Goal: Task Accomplishment & Management: Use online tool/utility

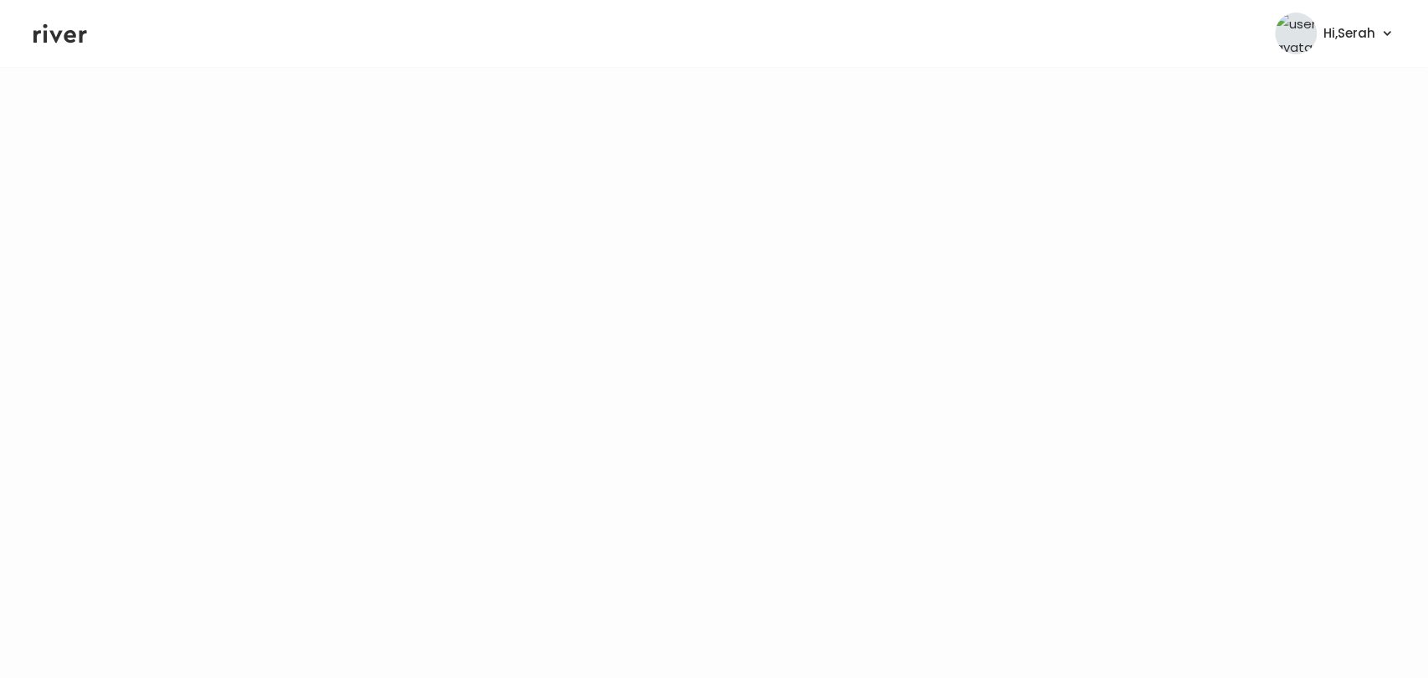
click at [57, 23] on icon at bounding box center [60, 33] width 54 height 25
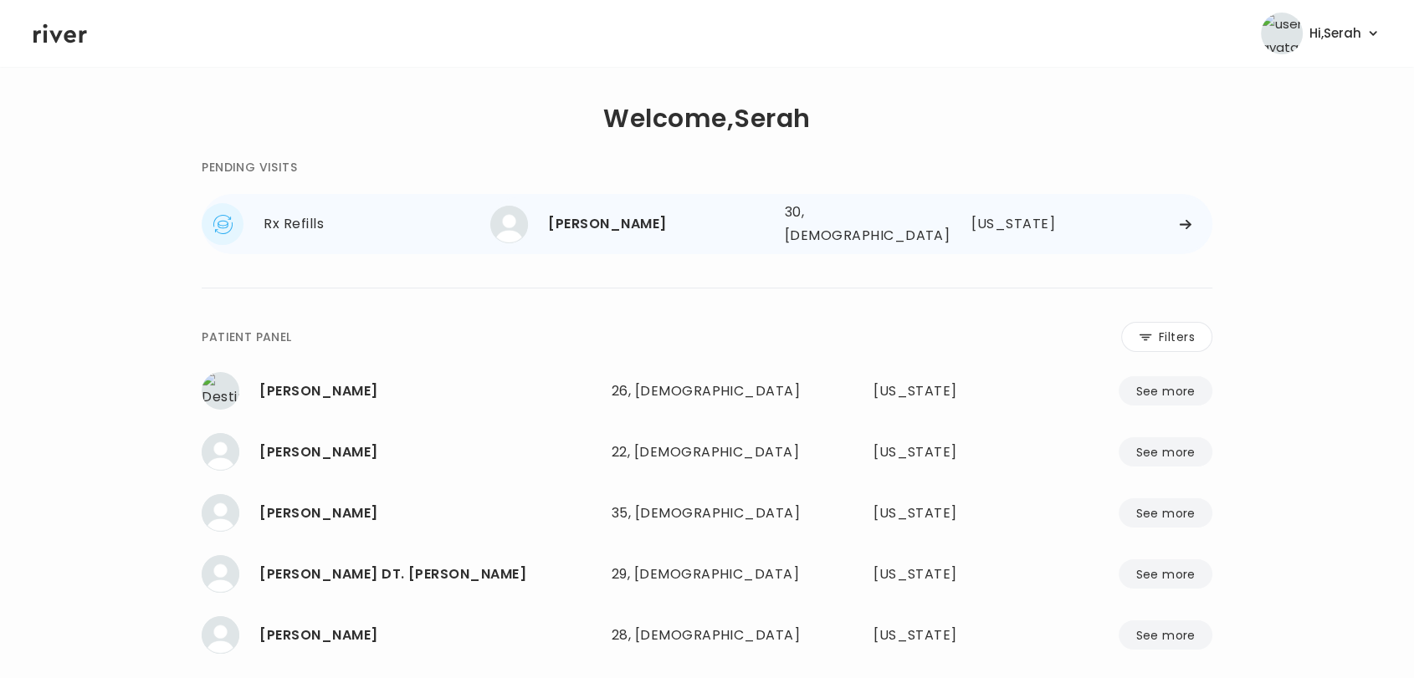
click at [631, 212] on div "Brooke Leach" at bounding box center [659, 223] width 222 height 23
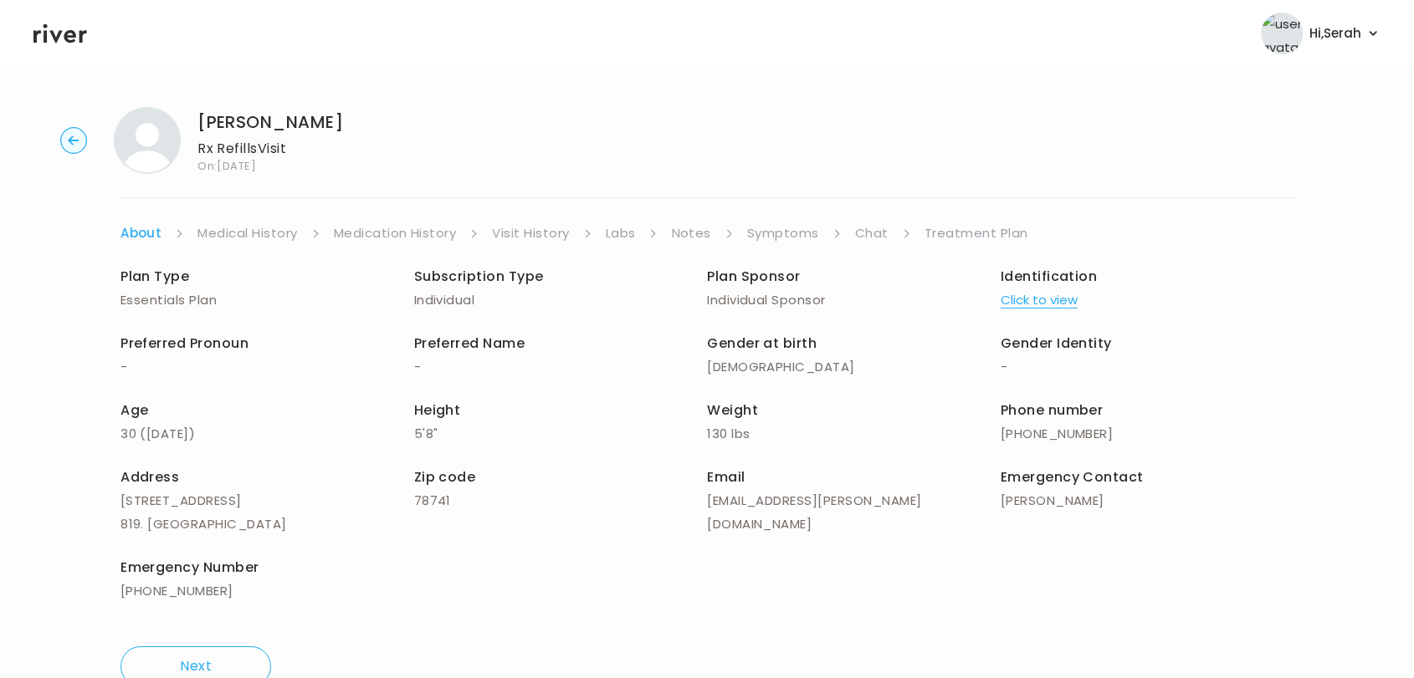
click at [782, 232] on link "Symptoms" at bounding box center [783, 233] width 72 height 23
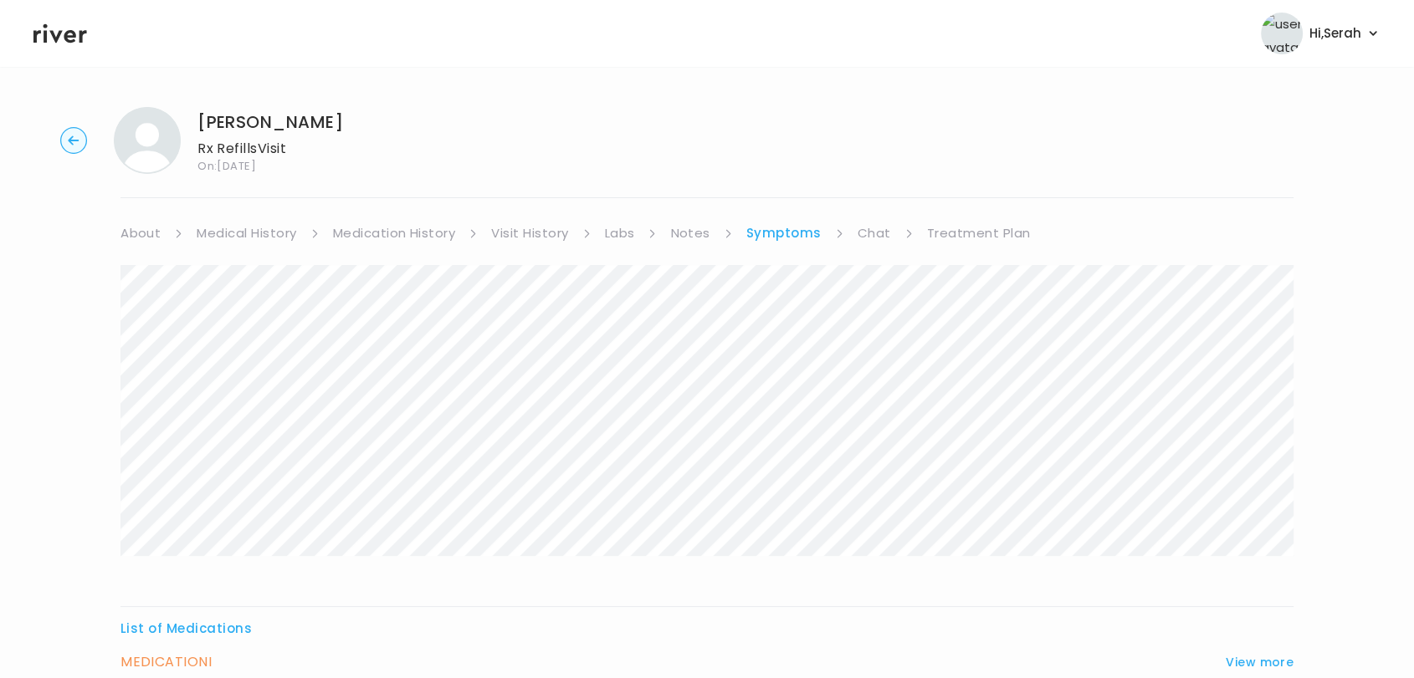
scroll to position [159, 0]
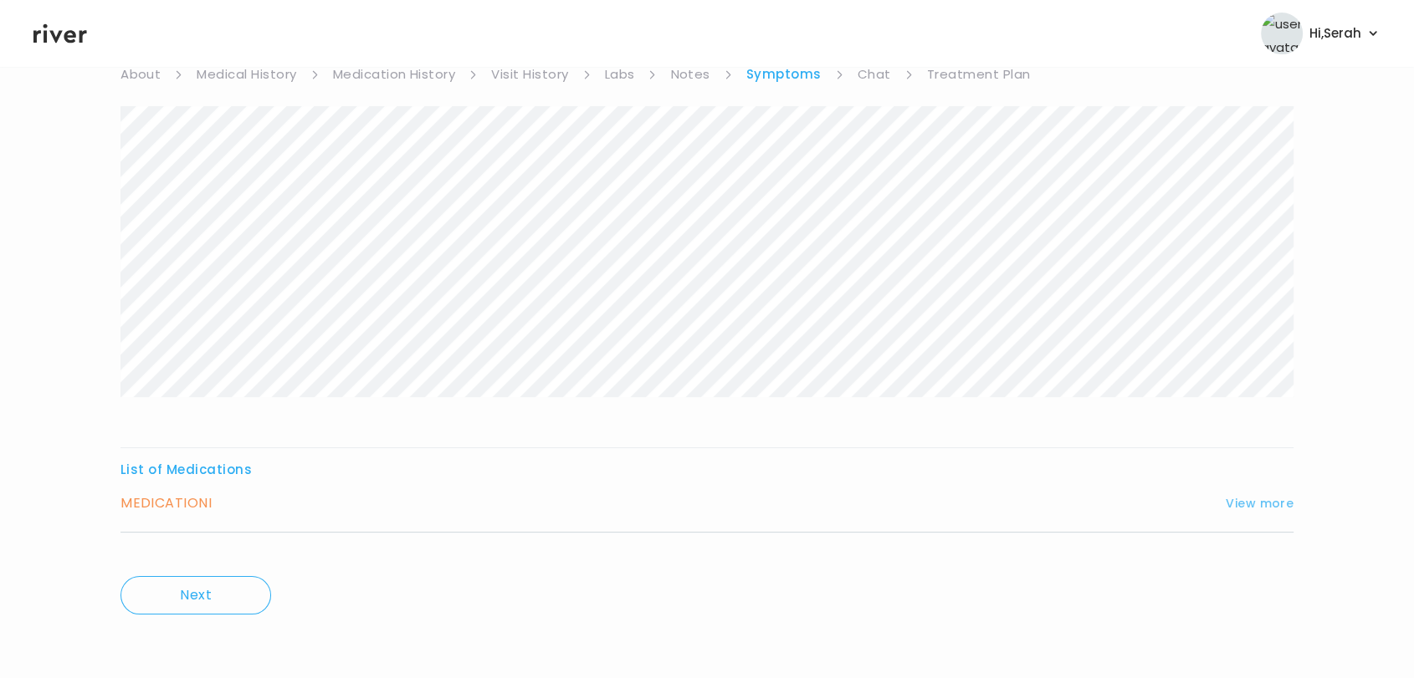
click at [1231, 499] on button "View more" at bounding box center [1259, 503] width 68 height 20
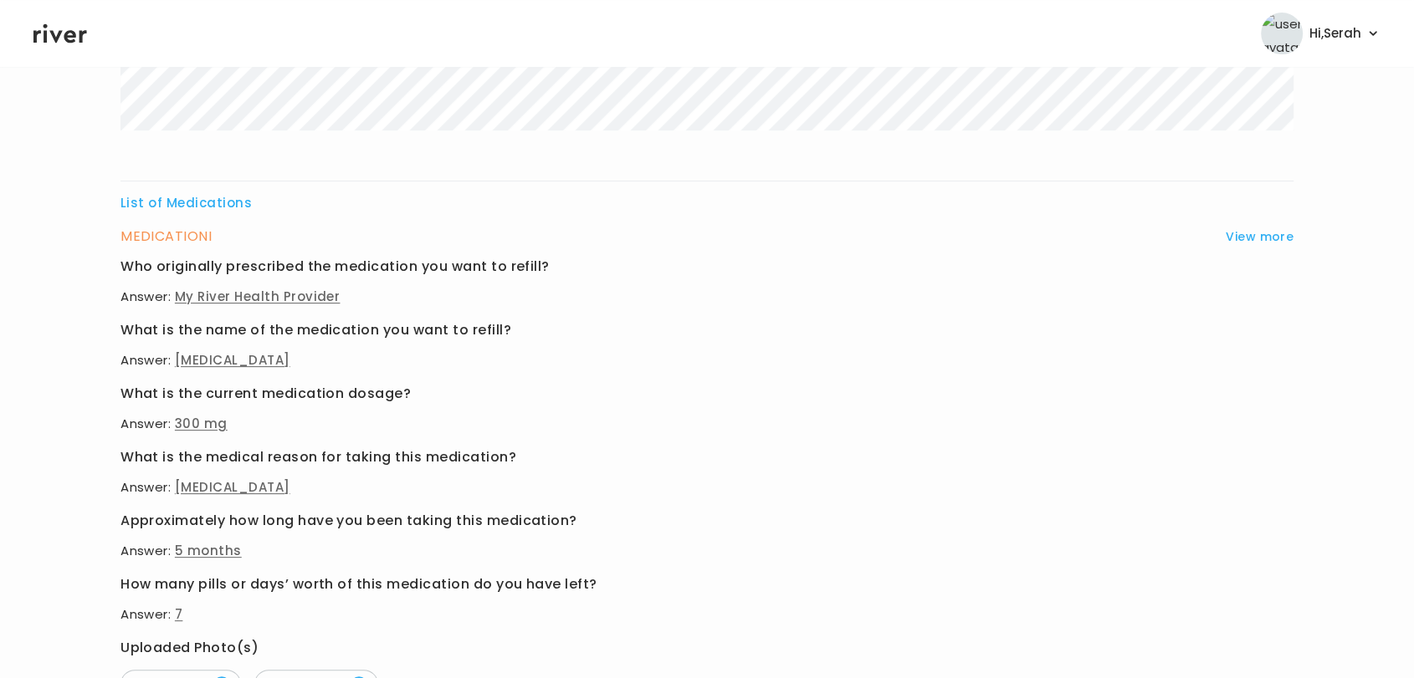
scroll to position [33, 0]
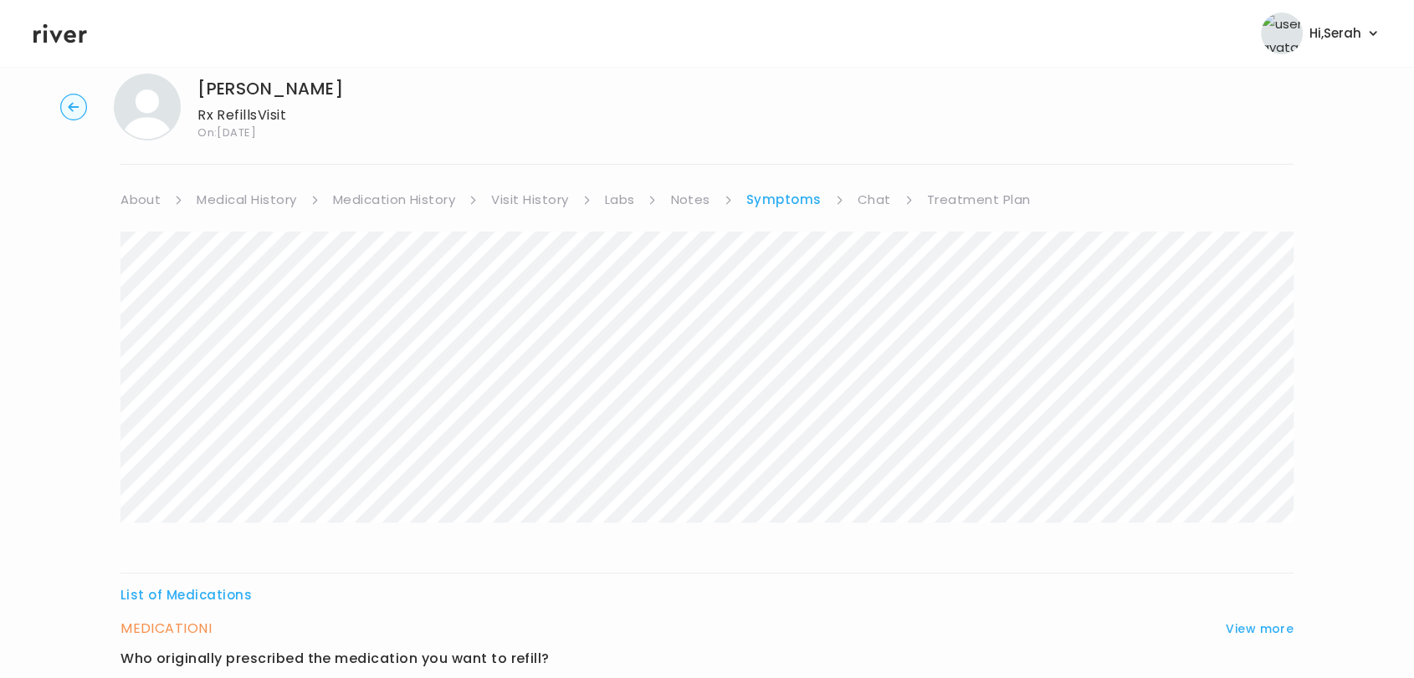
click at [877, 194] on link "Chat" at bounding box center [873, 199] width 33 height 23
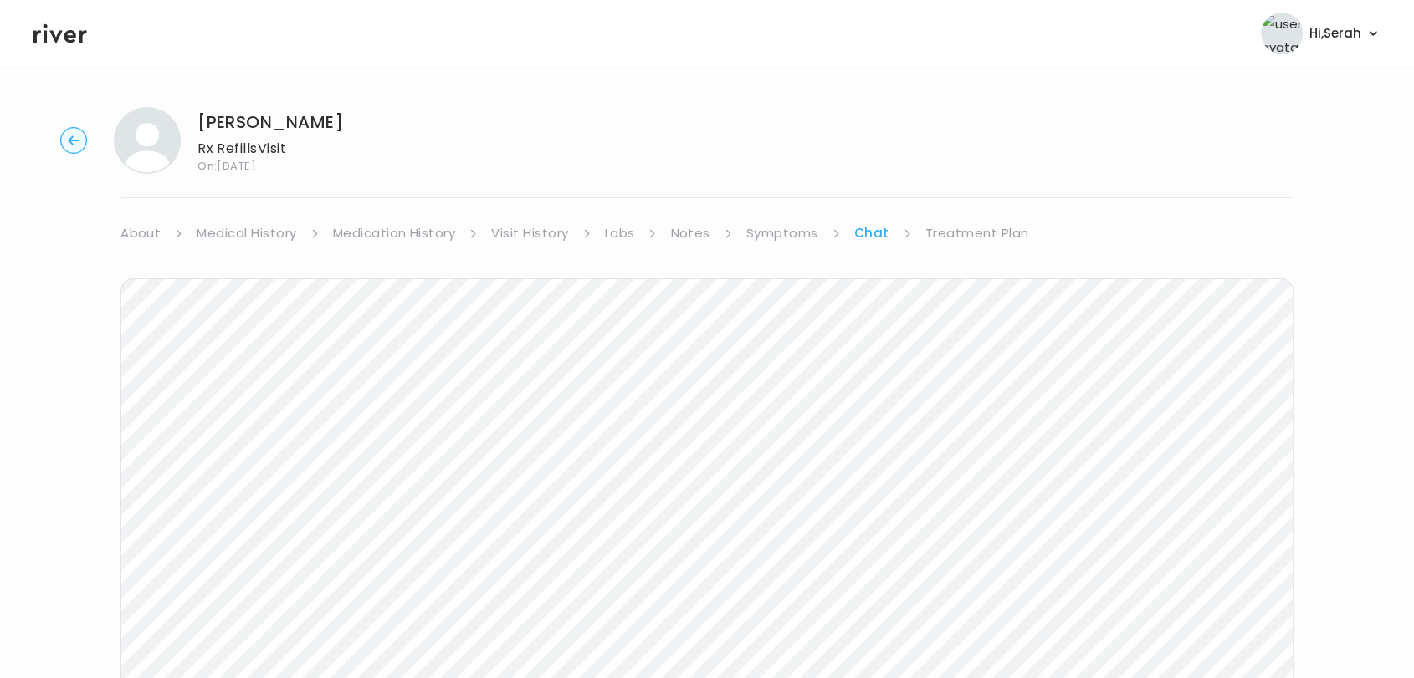
click at [970, 228] on link "Treatment Plan" at bounding box center [977, 233] width 104 height 23
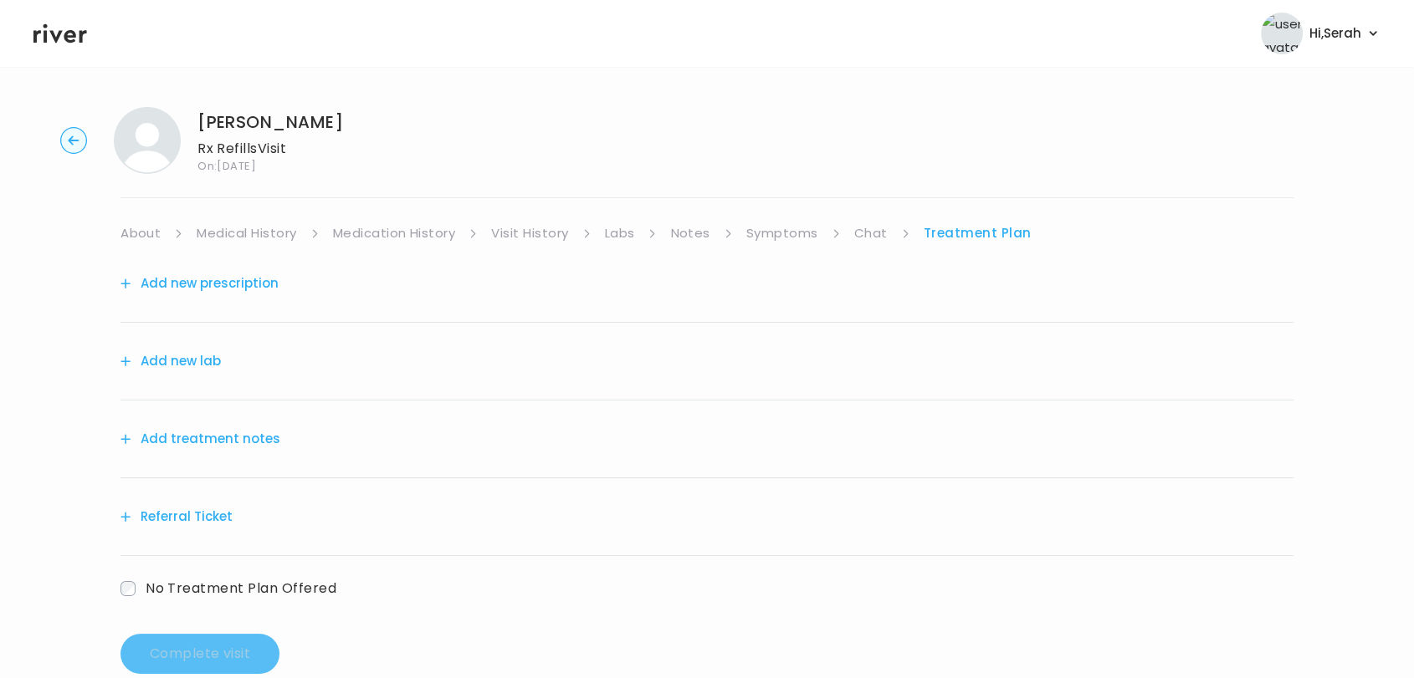
scroll to position [35, 0]
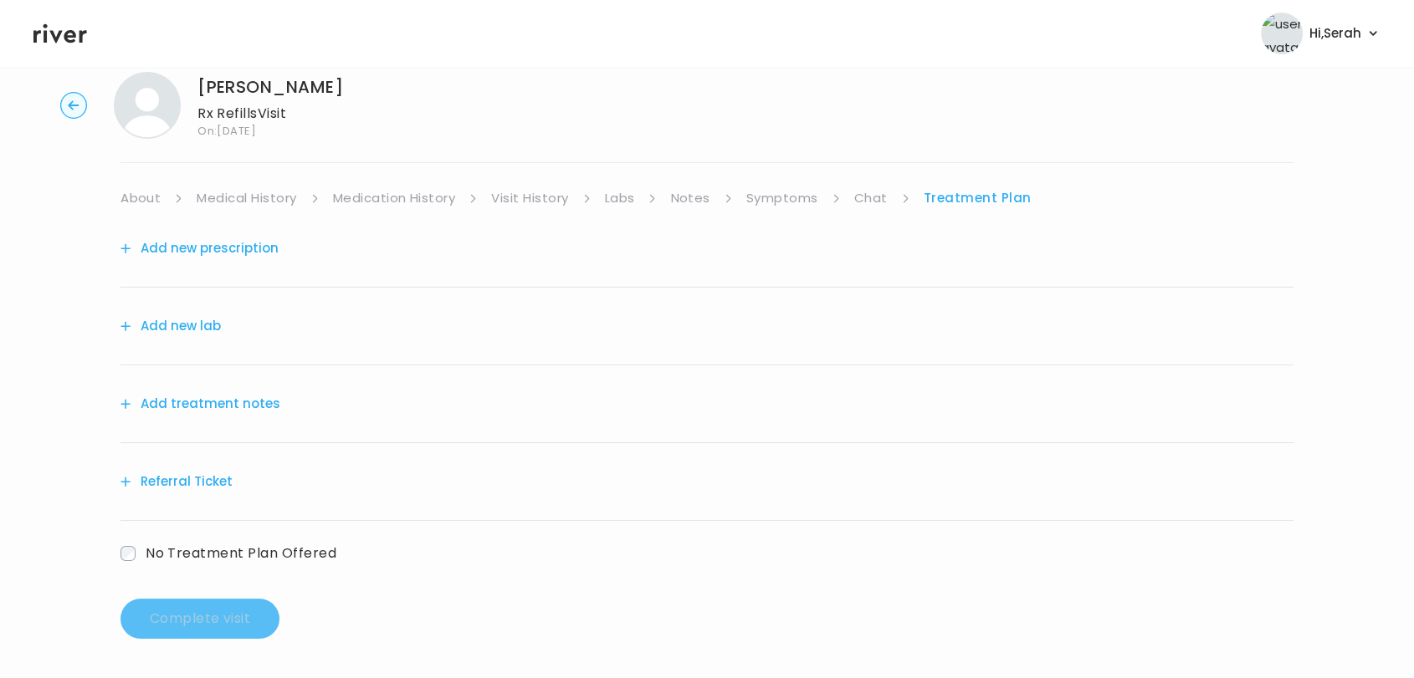
click at [236, 237] on button "Add new prescription" at bounding box center [199, 248] width 158 height 23
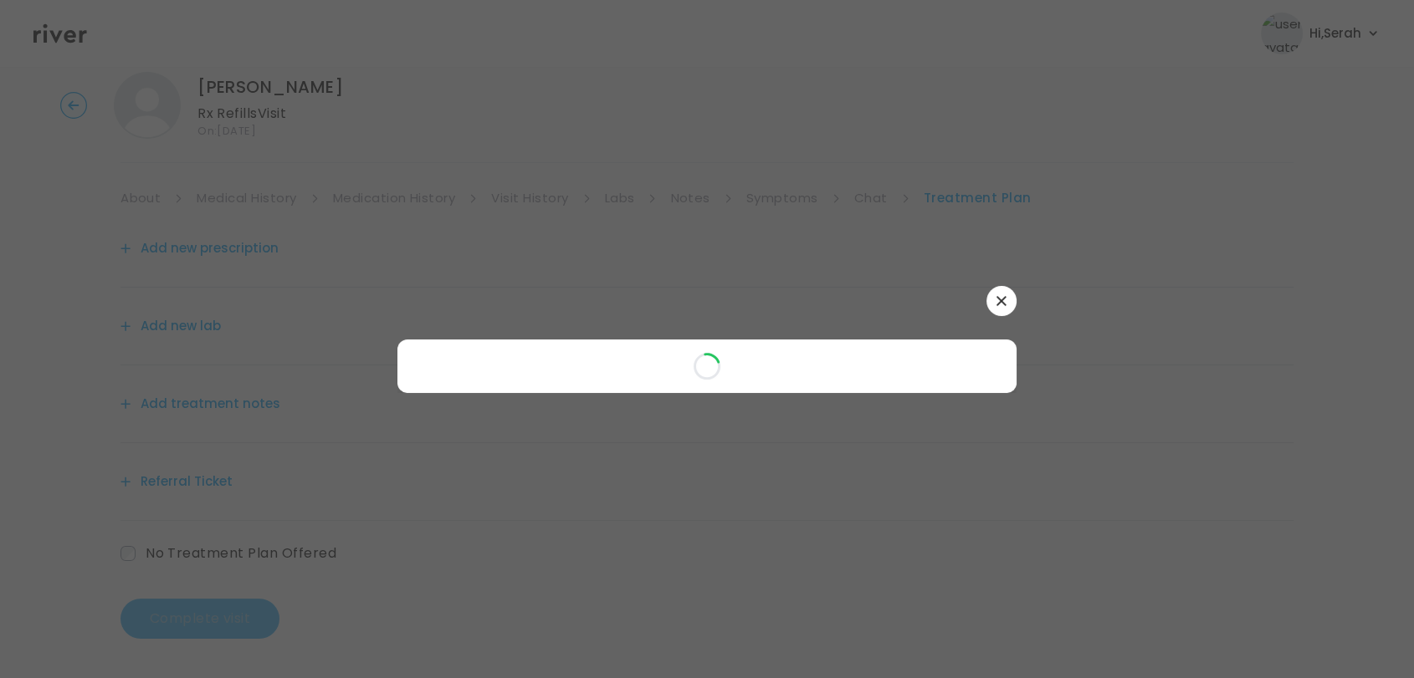
click at [1001, 300] on div at bounding box center [706, 339] width 619 height 107
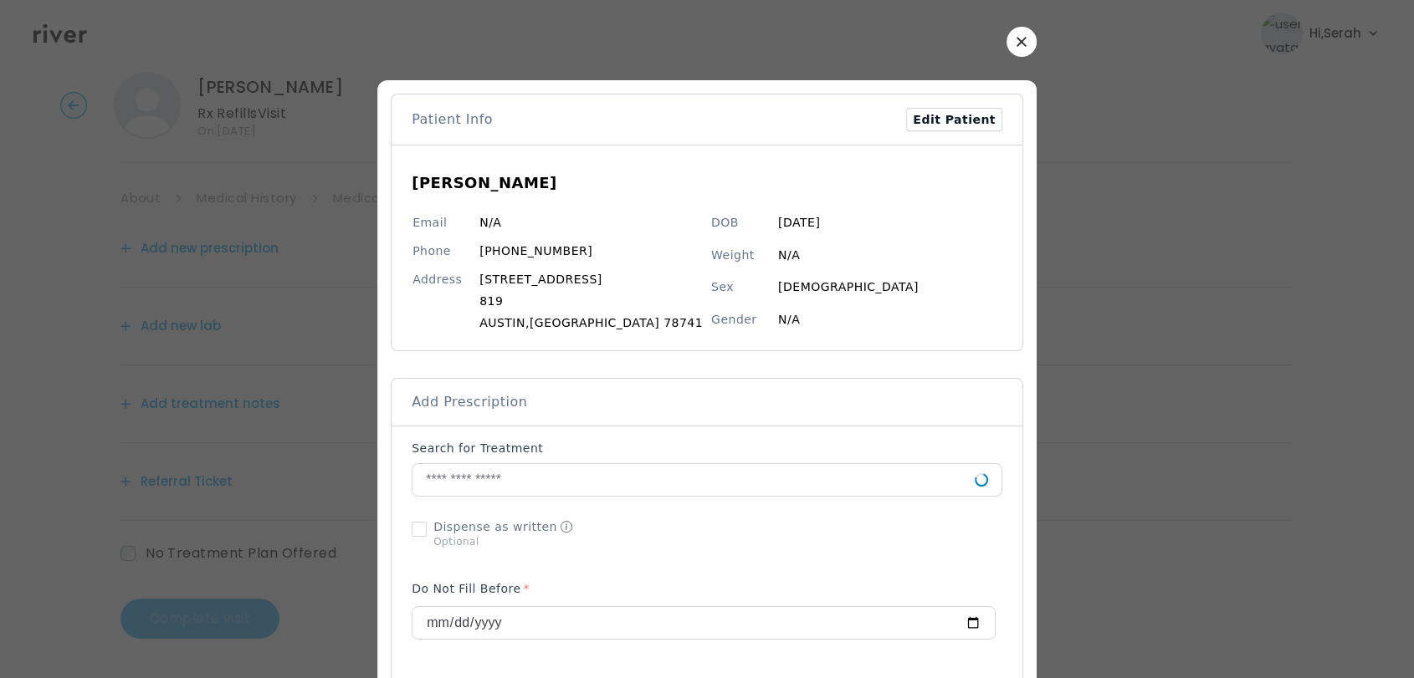
click at [994, 189] on div "Brooke Leach Email N/A Phone (512) 586-7201 Address 2200 South Pleasant Valley …" at bounding box center [706, 248] width 631 height 206
click at [1006, 47] on button "button" at bounding box center [1021, 42] width 30 height 30
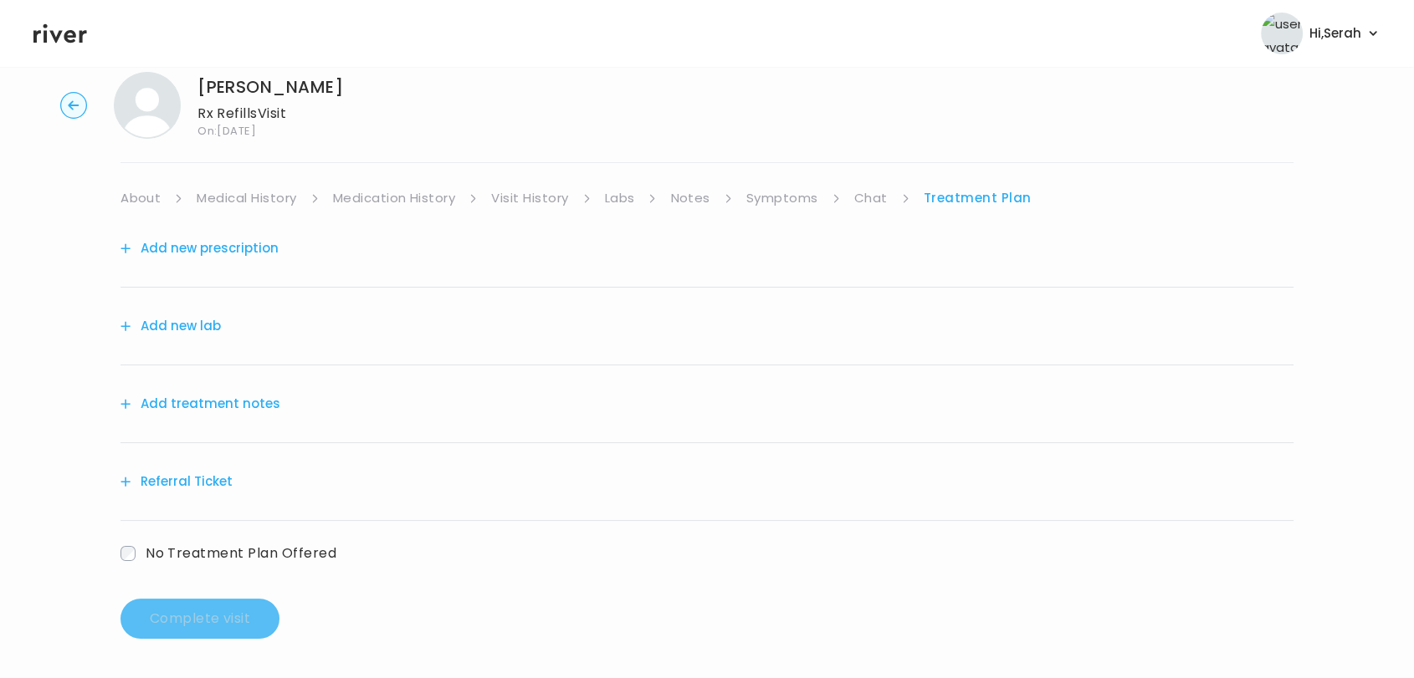
click at [787, 201] on link "Symptoms" at bounding box center [782, 198] width 72 height 23
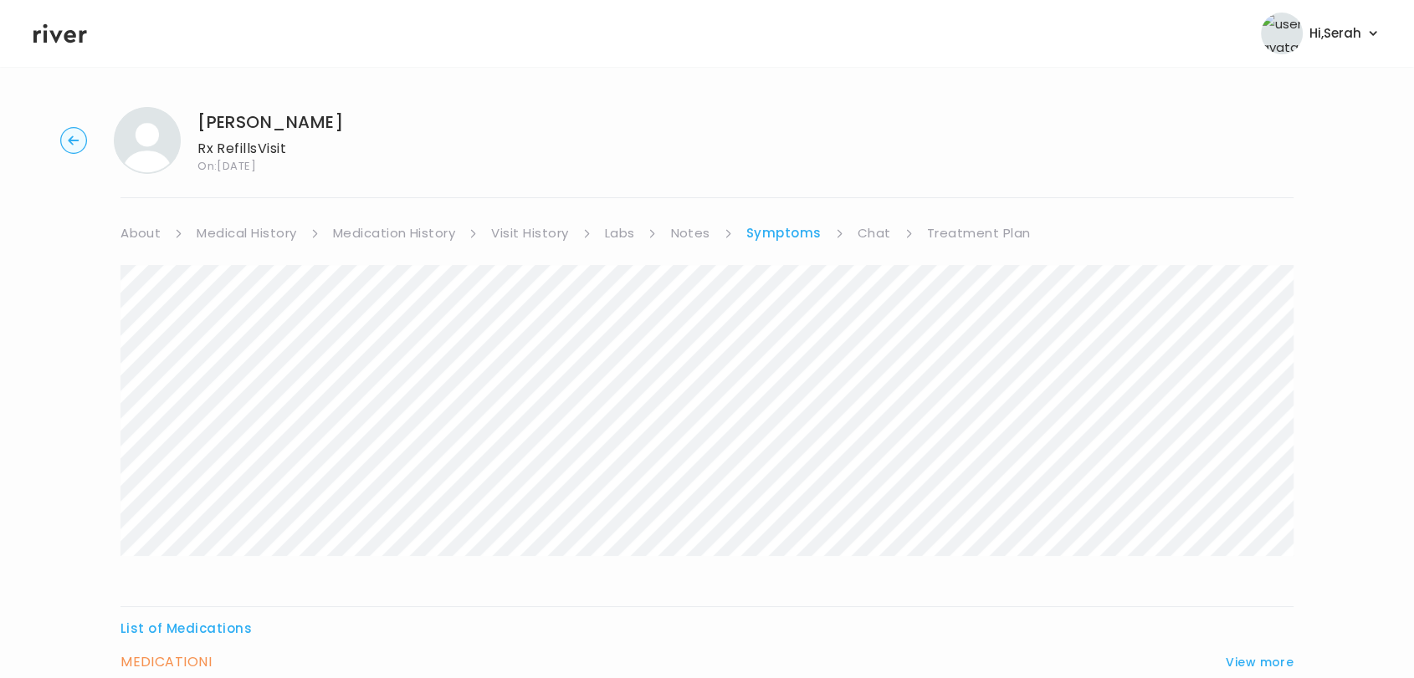
scroll to position [159, 0]
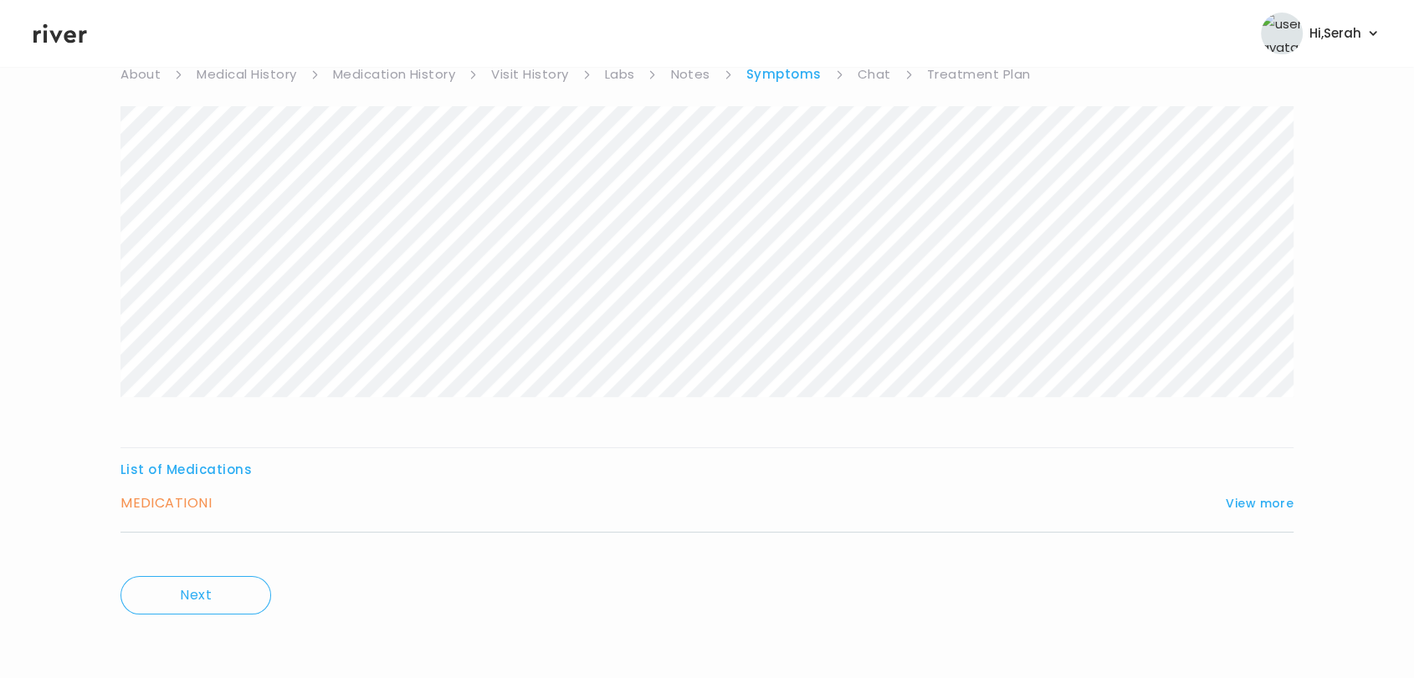
click at [934, 70] on link "Treatment Plan" at bounding box center [979, 74] width 104 height 23
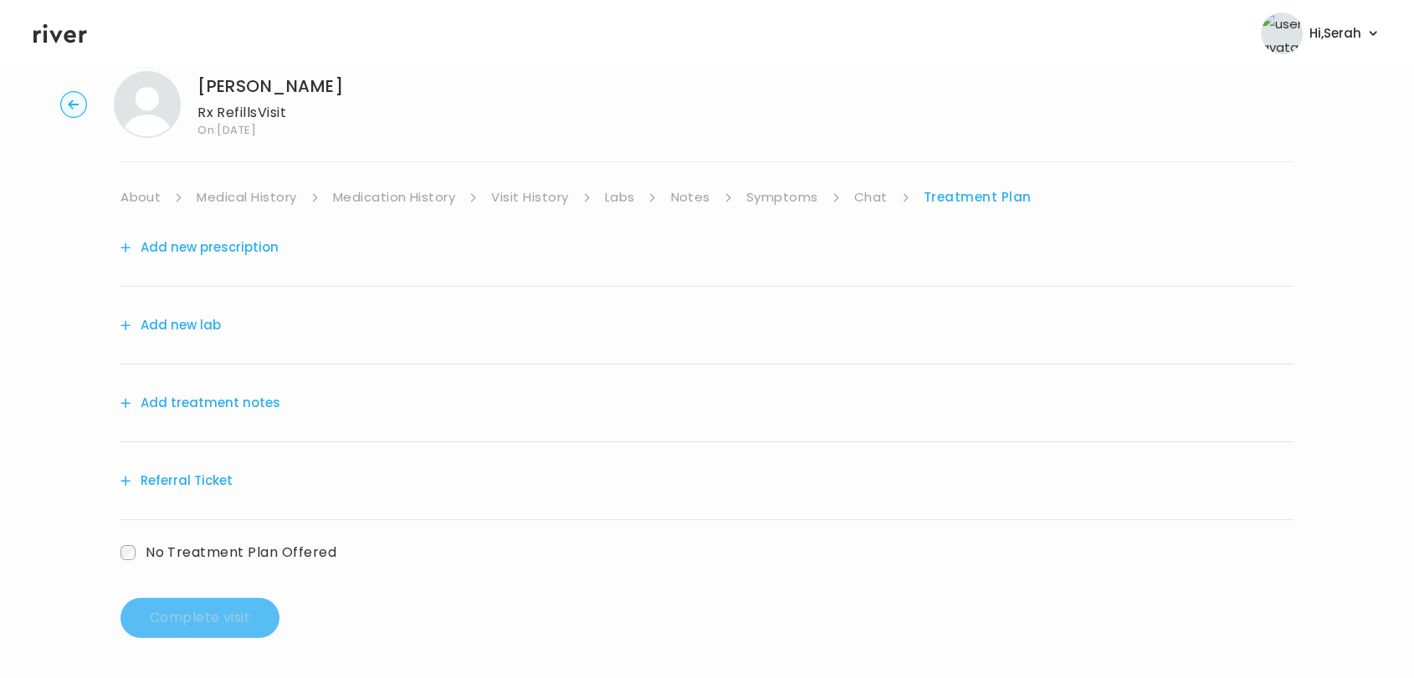
scroll to position [35, 0]
click at [865, 193] on link "Chat" at bounding box center [870, 198] width 33 height 23
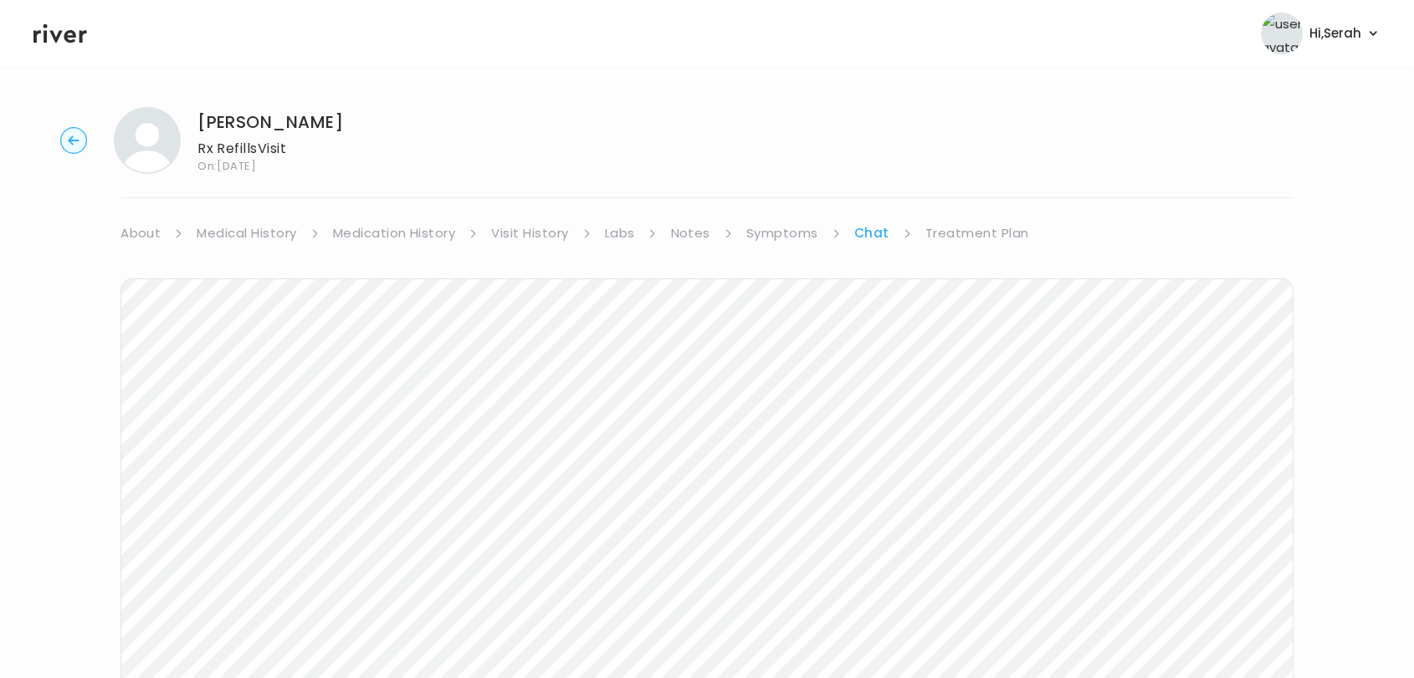
click at [941, 228] on link "Treatment Plan" at bounding box center [977, 233] width 104 height 23
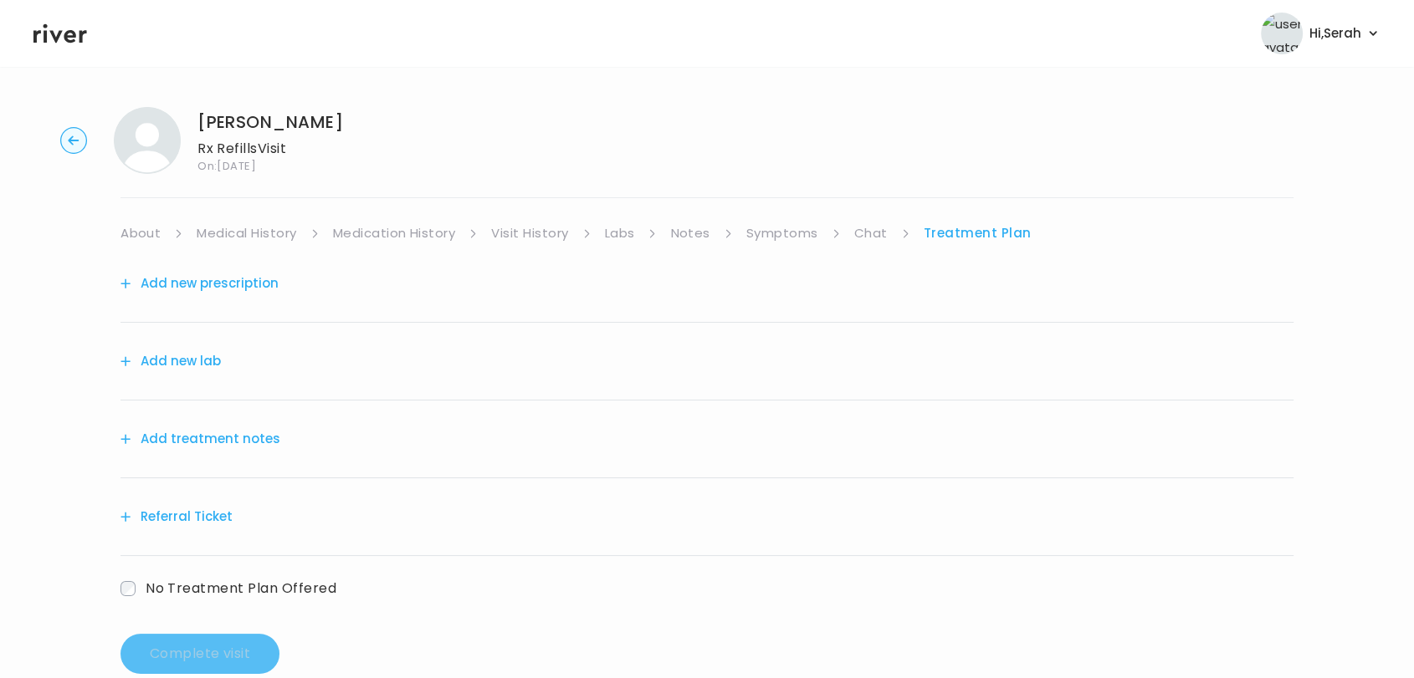
click at [225, 296] on div "Add new prescription" at bounding box center [706, 284] width 1173 height 78
click at [241, 291] on button "Add new prescription" at bounding box center [199, 283] width 158 height 23
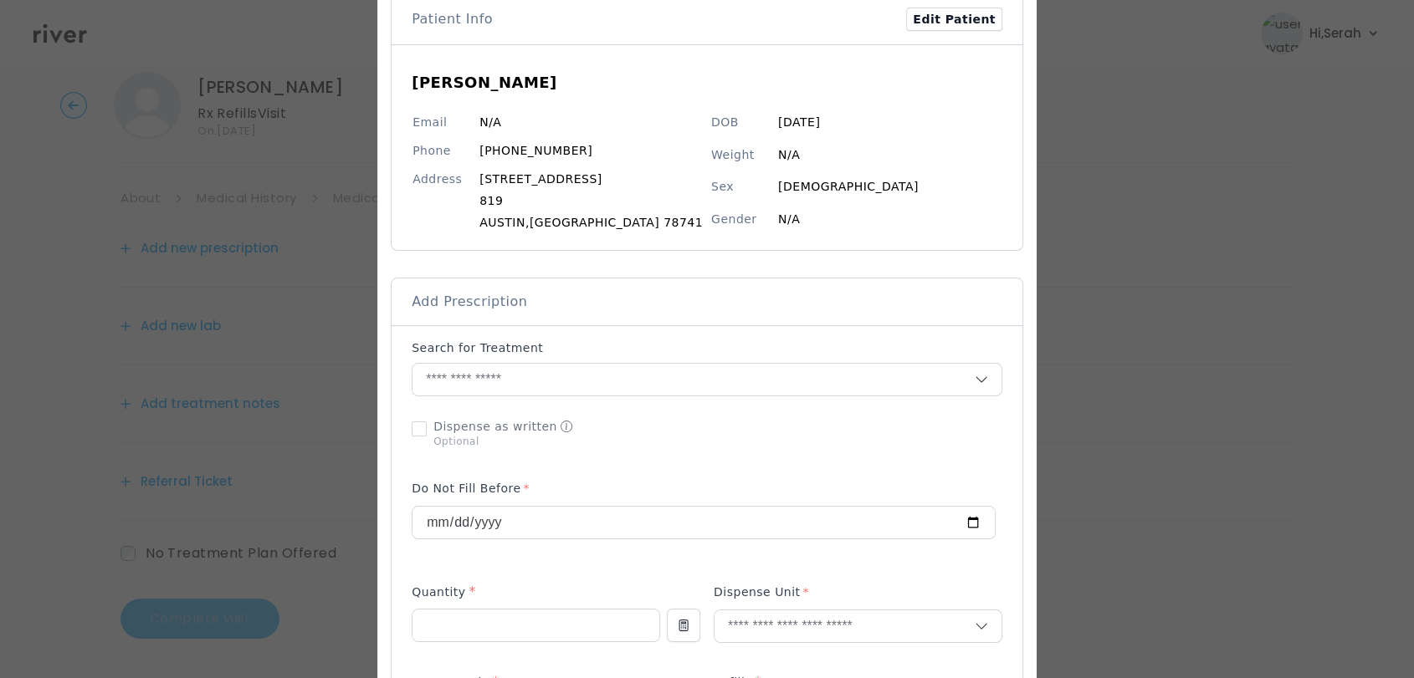
scroll to position [87, 0]
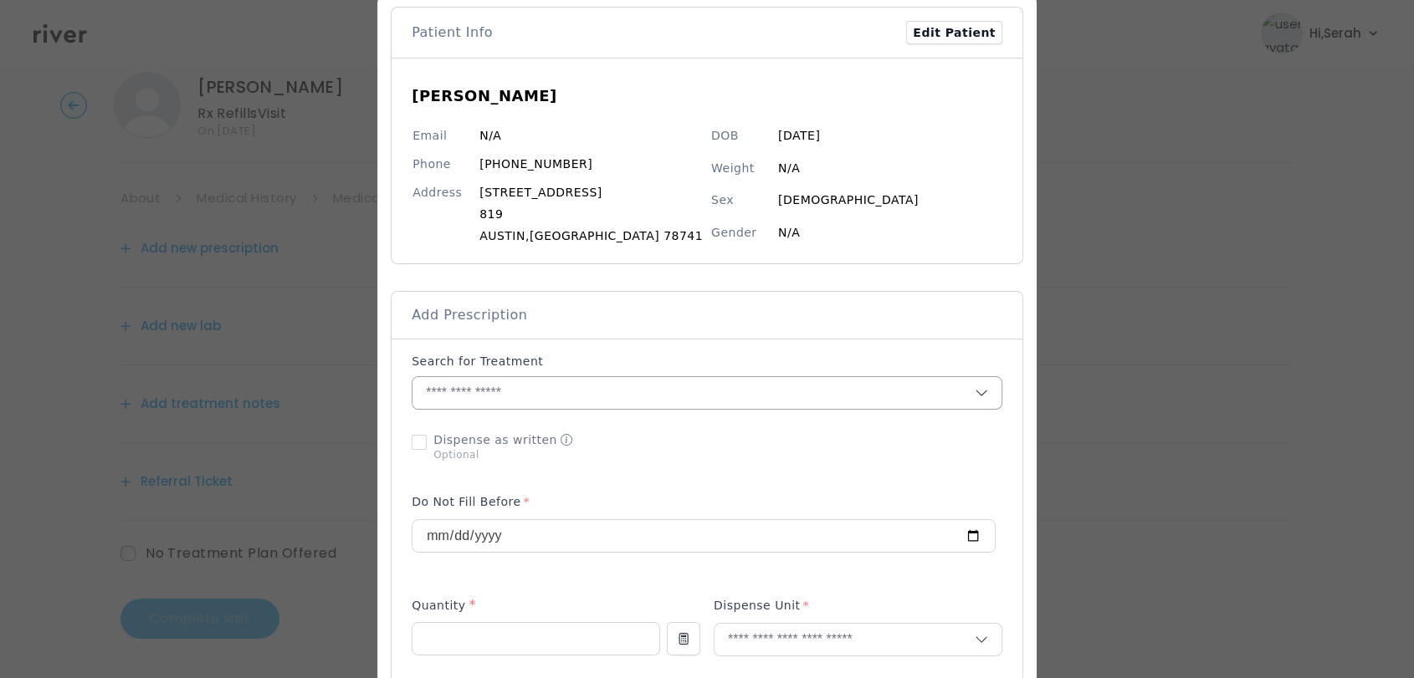
click at [594, 399] on input "text" at bounding box center [693, 393] width 562 height 32
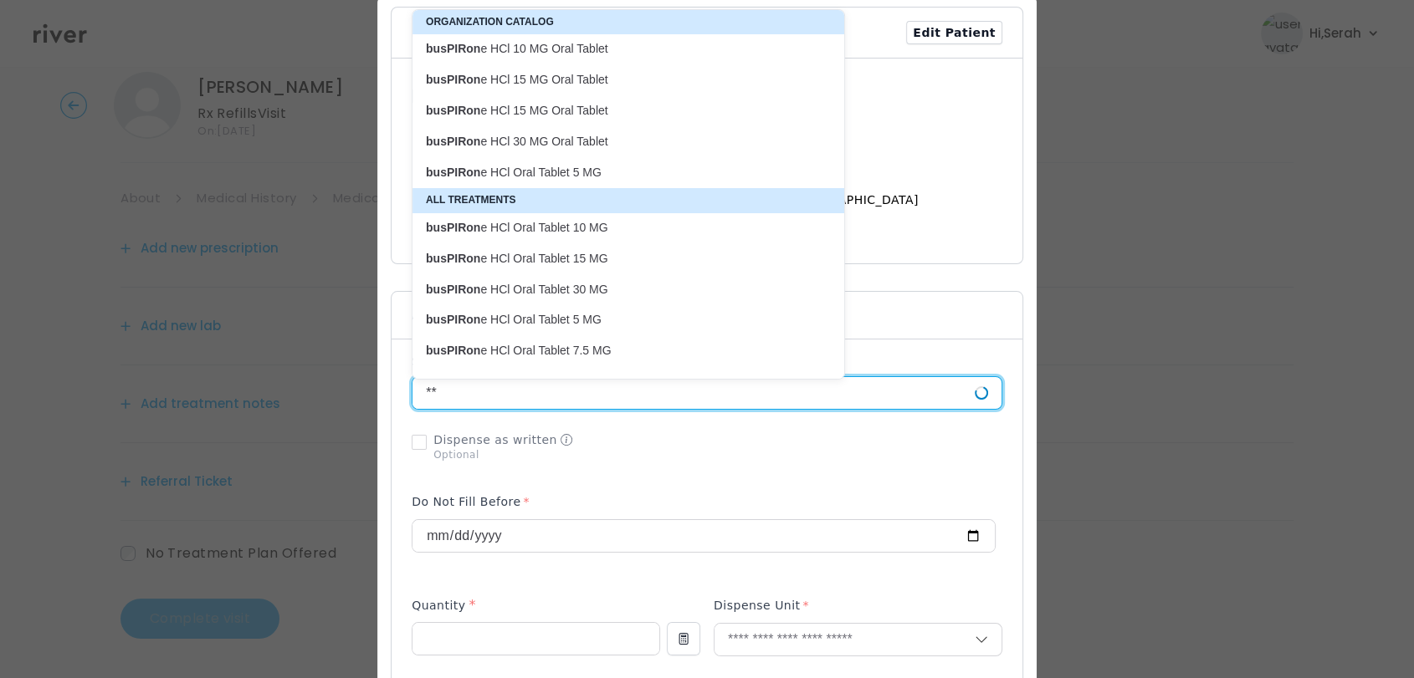
type input "*"
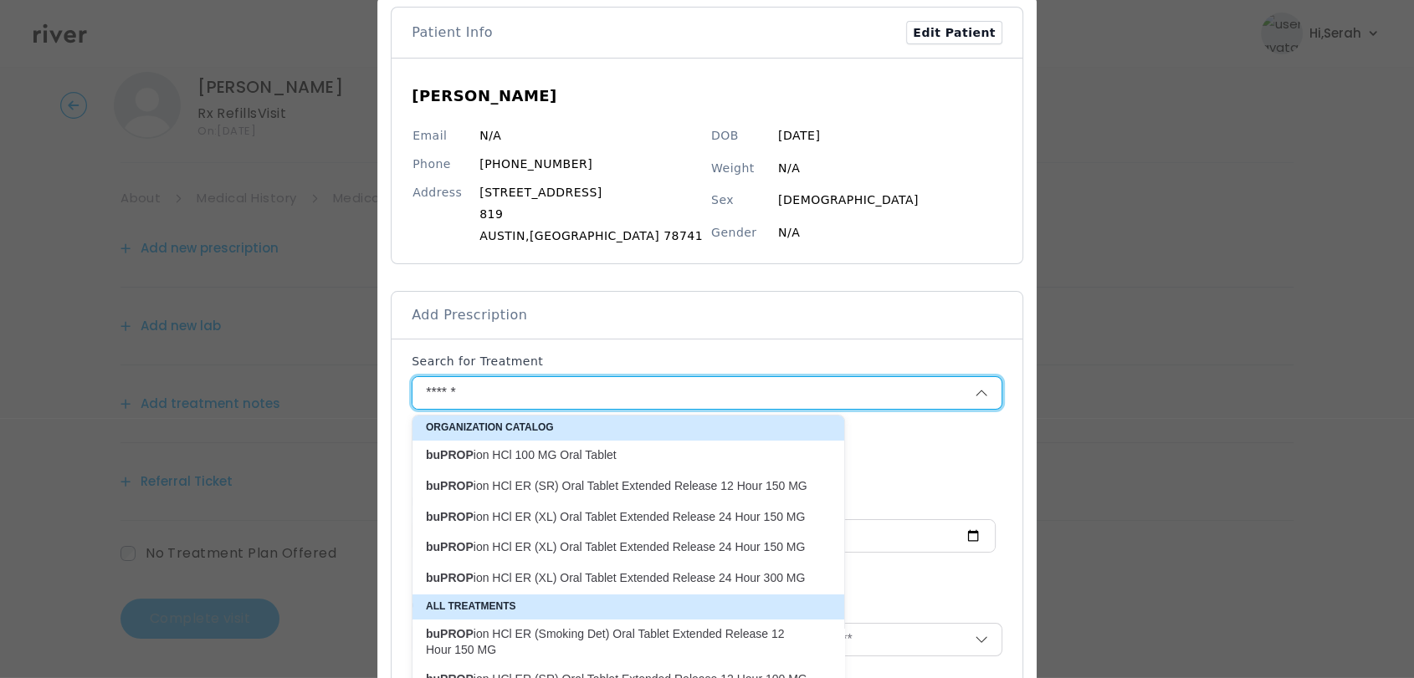
click at [630, 577] on p "buPROP ion HCl ER (XL) Oral Tablet Extended Release 24 Hour 300 MG" at bounding box center [618, 578] width 385 height 16
type input "**********"
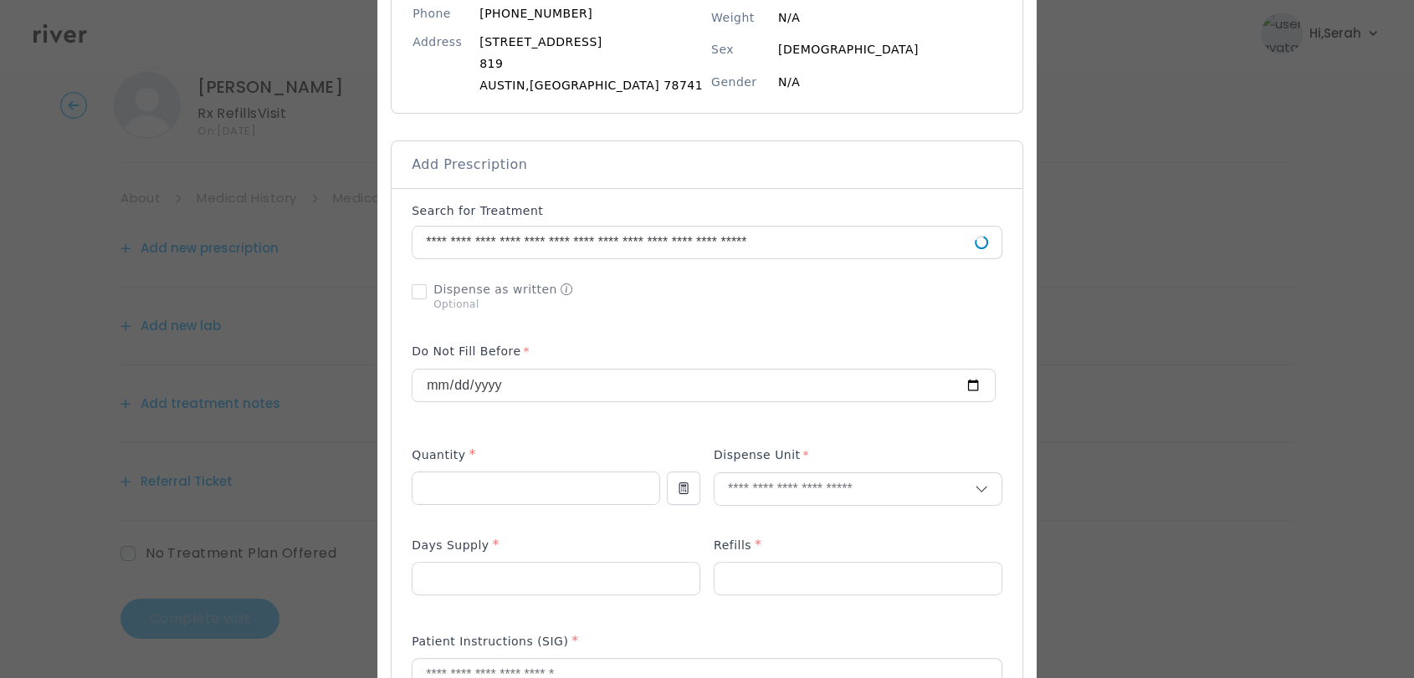
scroll to position [241, 0]
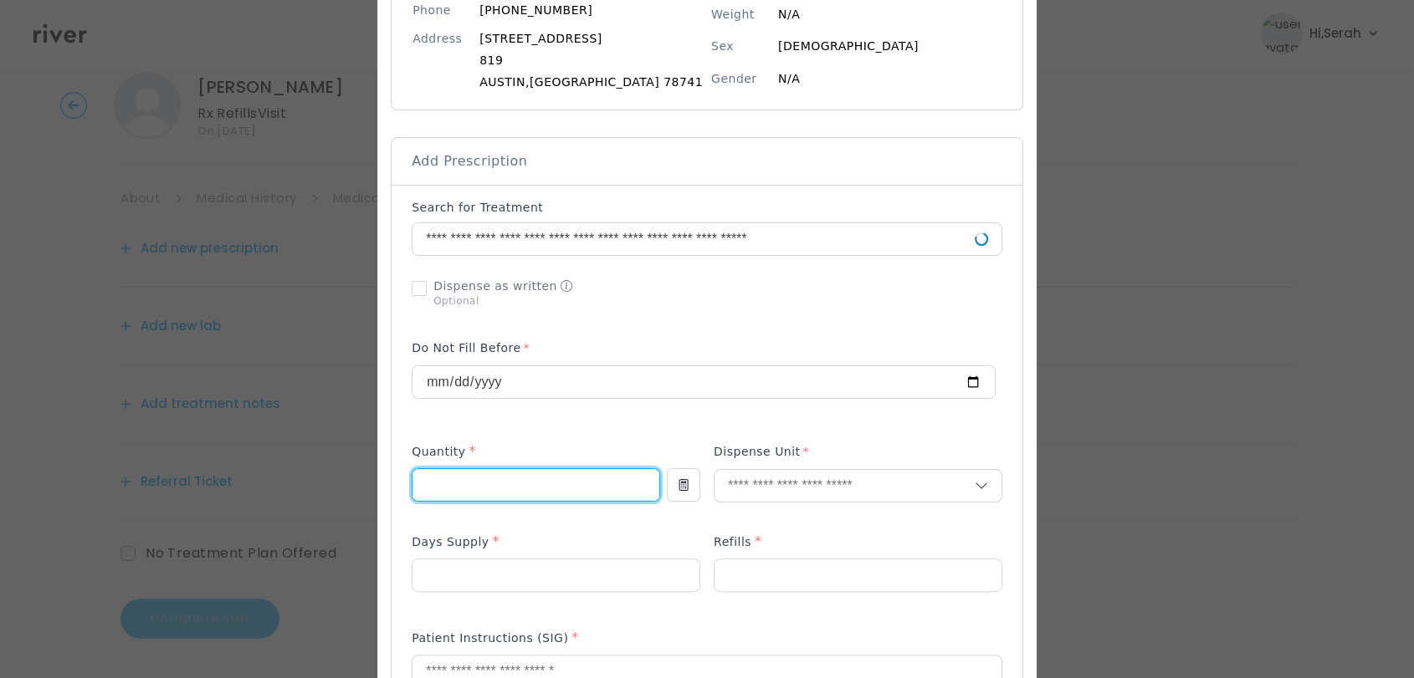
click at [562, 483] on input "number" at bounding box center [535, 485] width 247 height 32
type input "**"
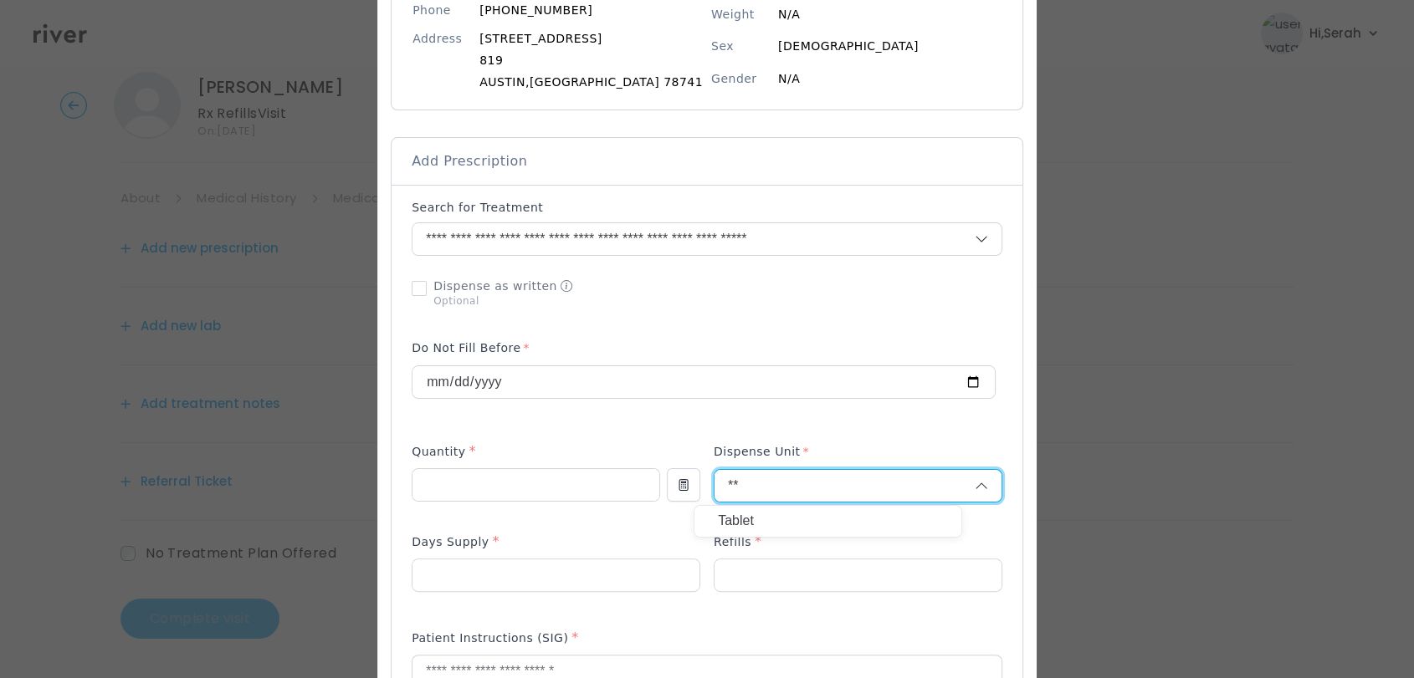
type input "**"
click at [773, 515] on p "Tablet" at bounding box center [828, 521] width 220 height 24
click at [555, 577] on input "number" at bounding box center [555, 576] width 287 height 32
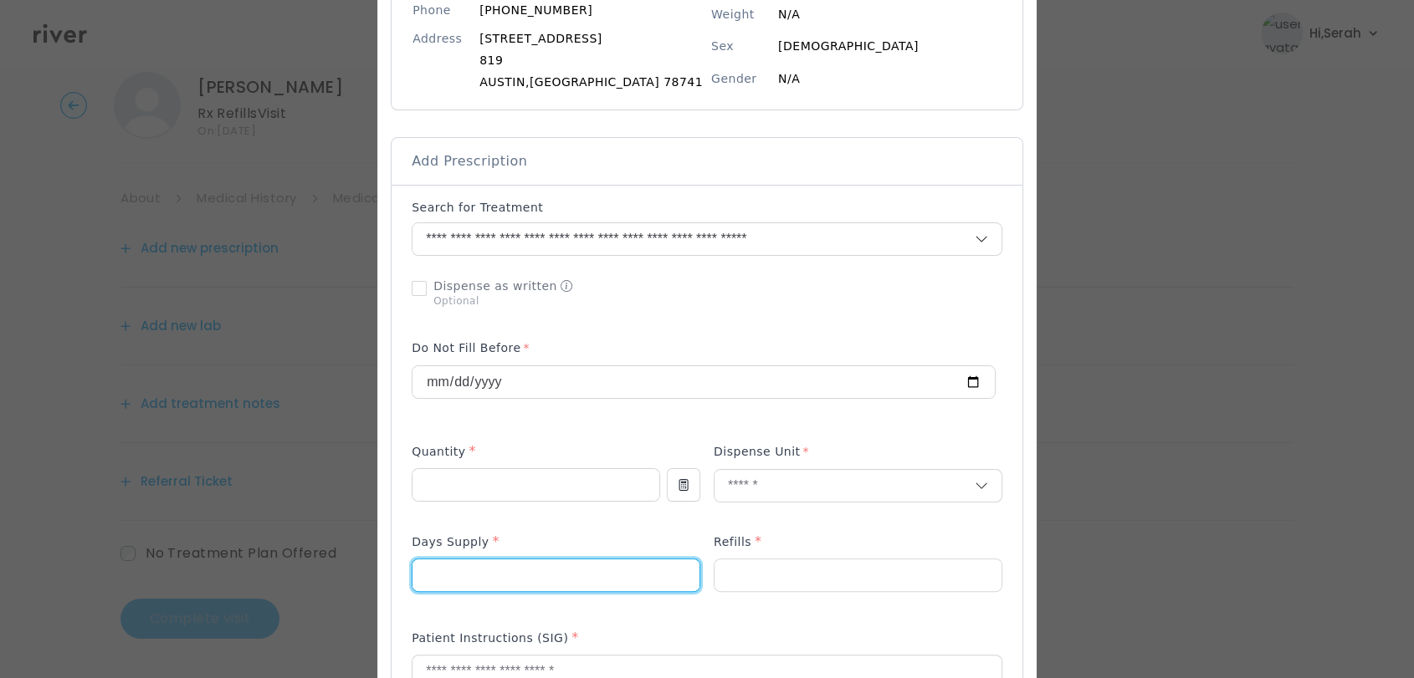
type input "**"
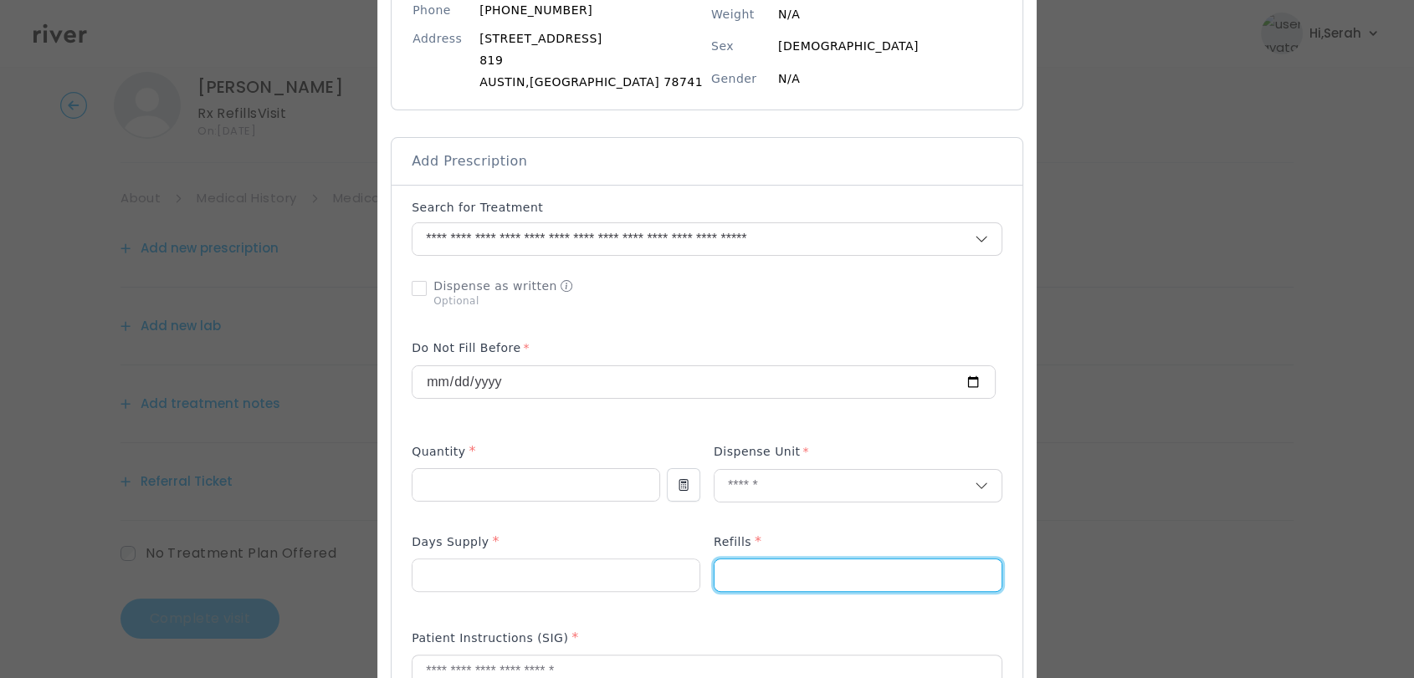
type input "*"
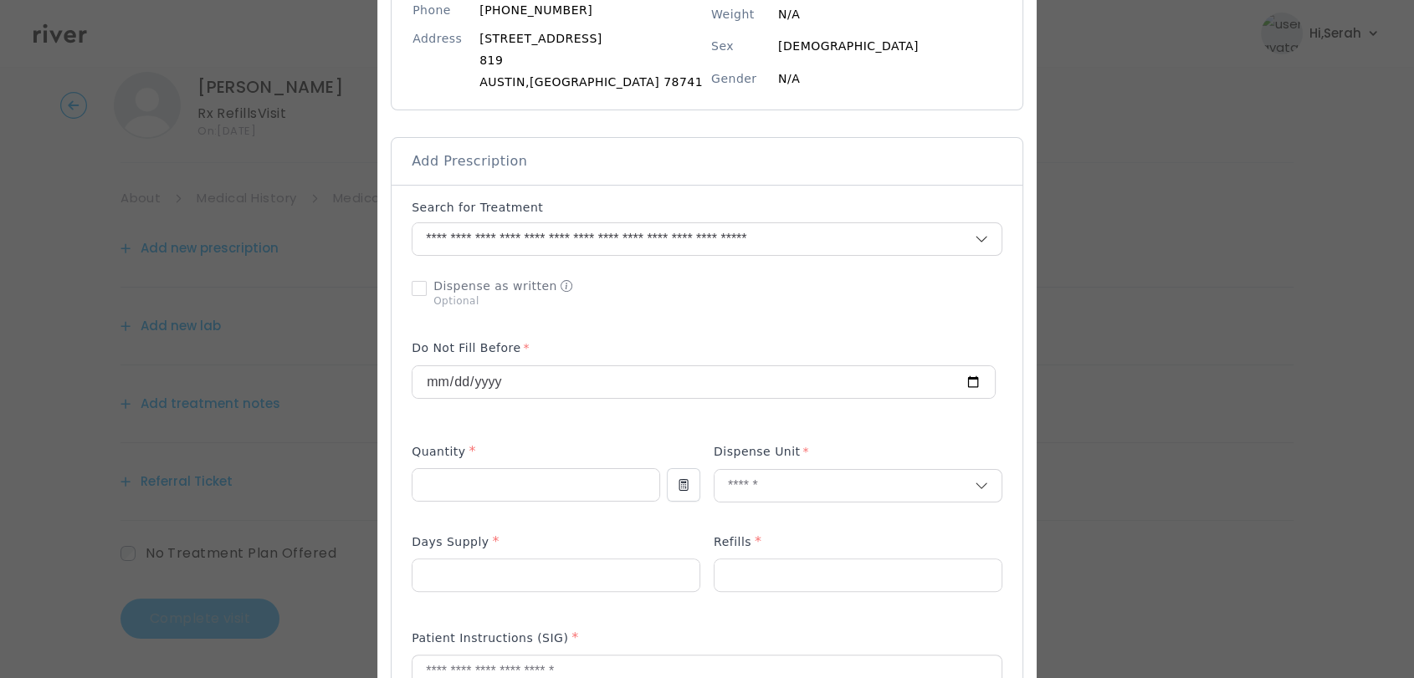
click at [584, 530] on div "Add Prescription to Order" at bounding box center [707, 608] width 591 height 818
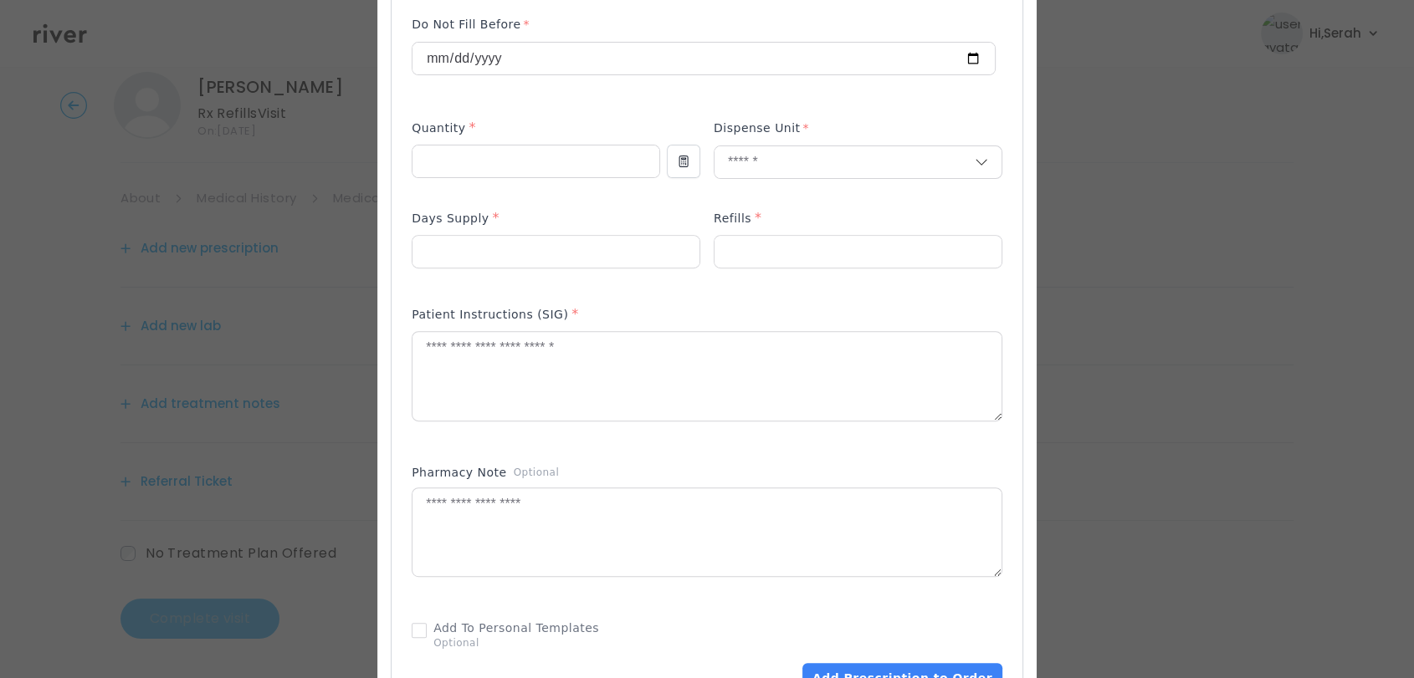
scroll to position [580, 0]
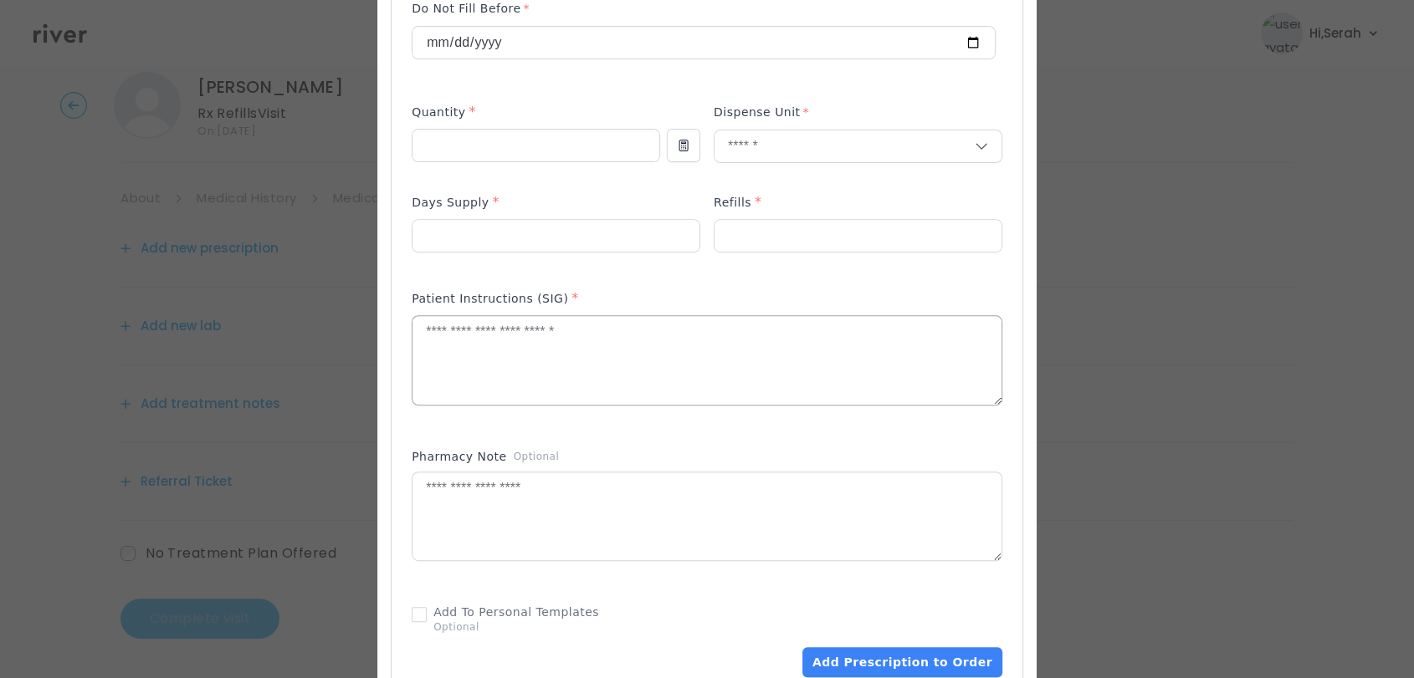
click at [536, 364] on textarea at bounding box center [706, 360] width 589 height 89
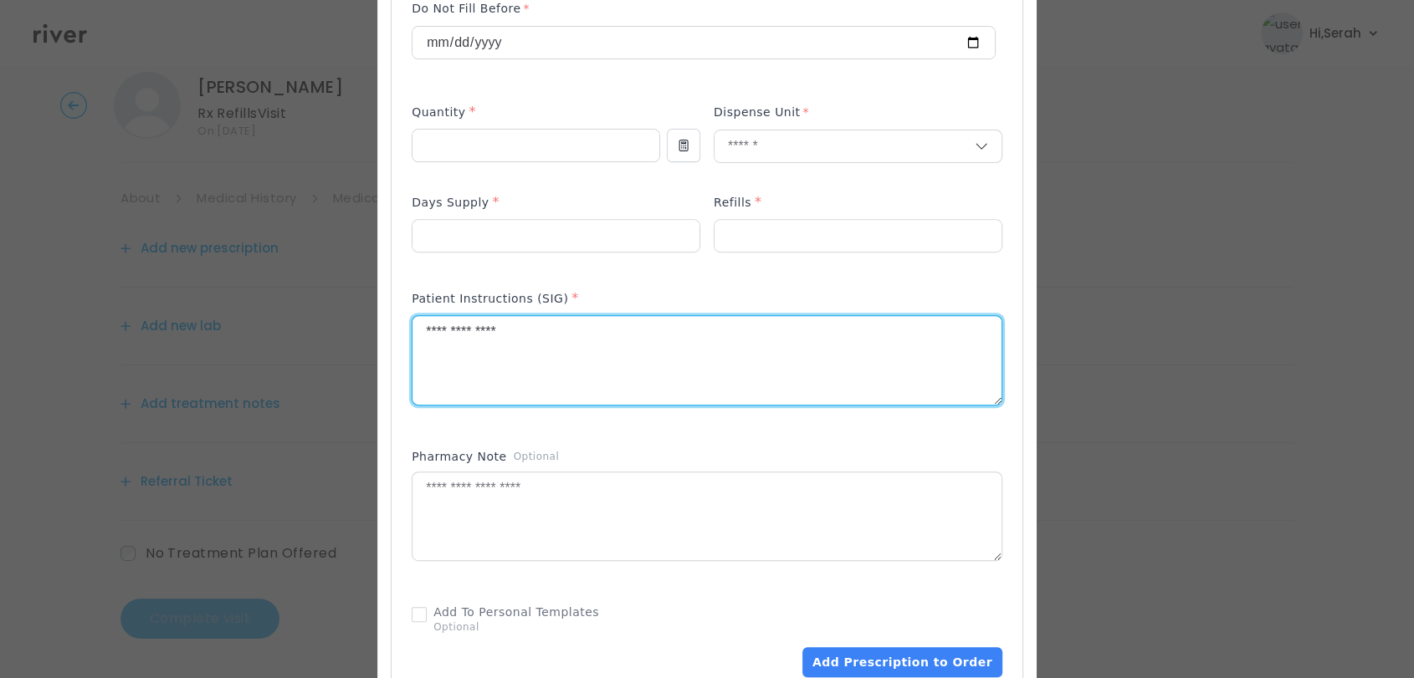
type textarea "**********"
click at [530, 427] on div "Patient Instructions (SIG) *" at bounding box center [707, 357] width 591 height 150
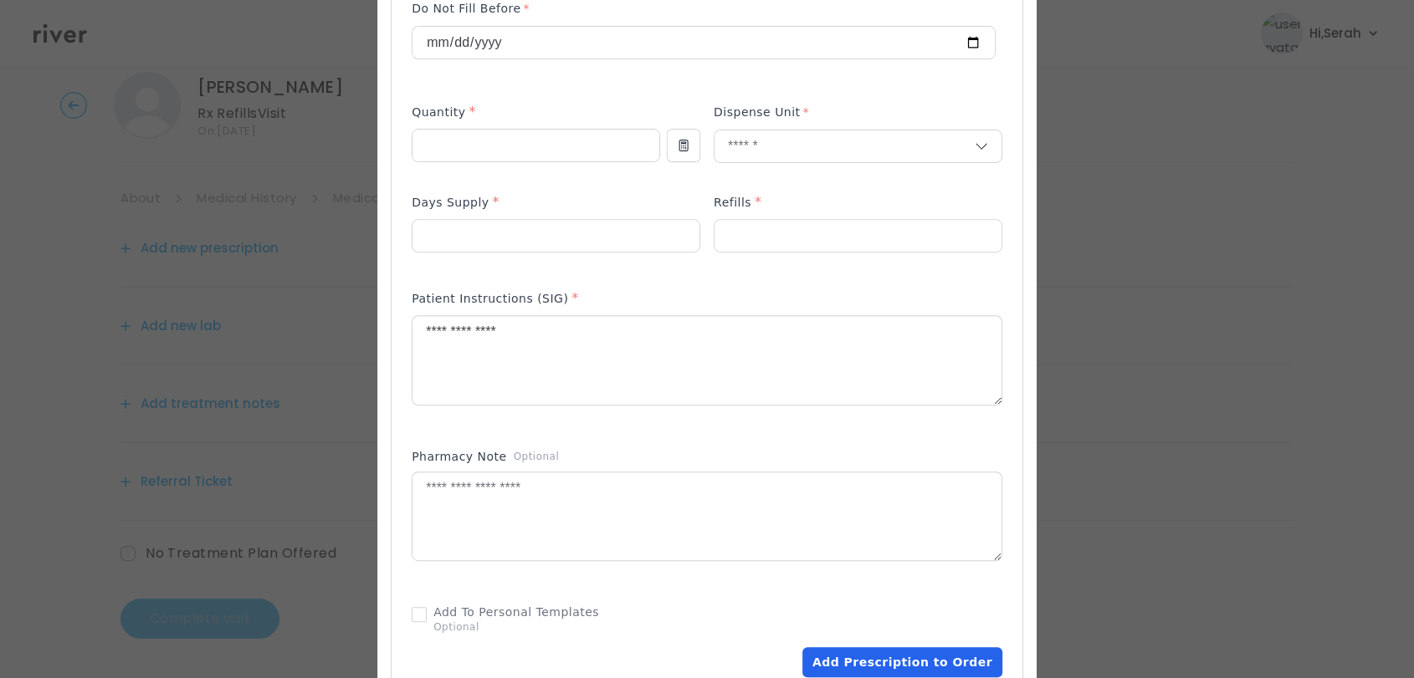
click at [848, 648] on button "Add Prescription to Order" at bounding box center [902, 662] width 200 height 30
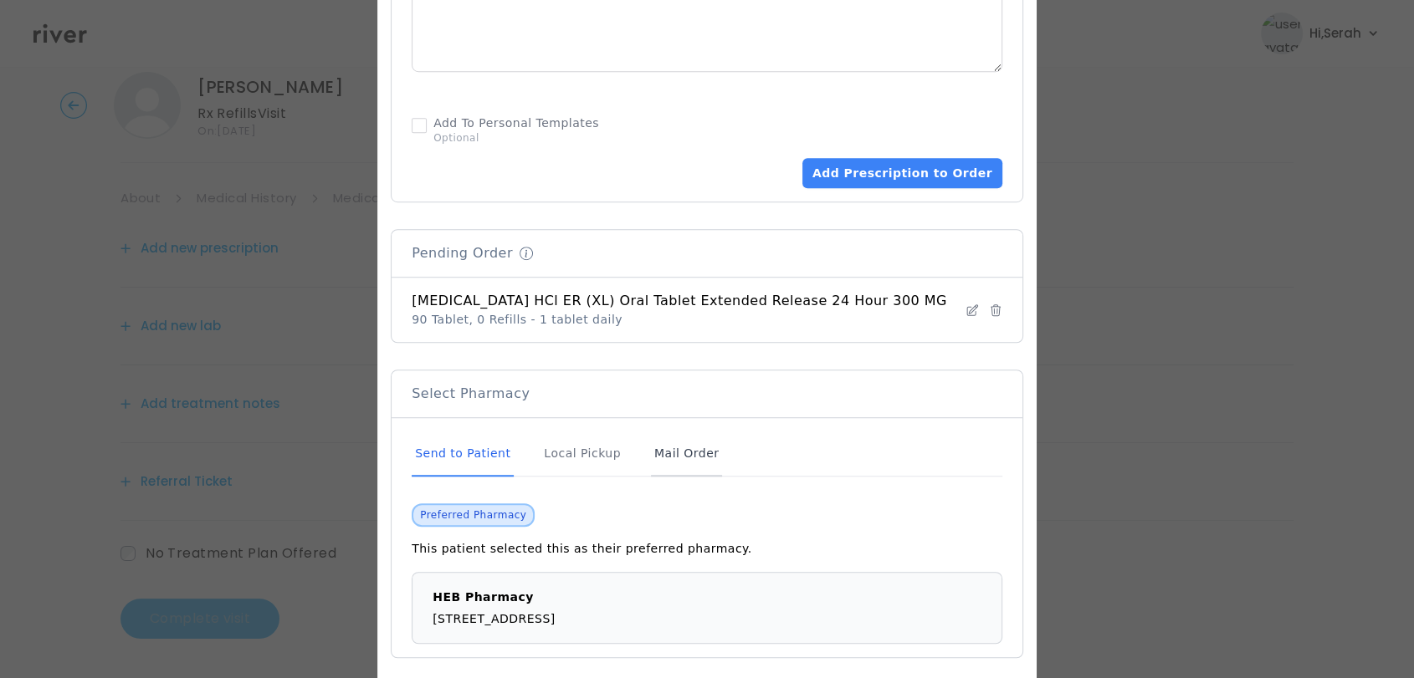
click at [681, 450] on div "Mail Order" at bounding box center [686, 454] width 71 height 45
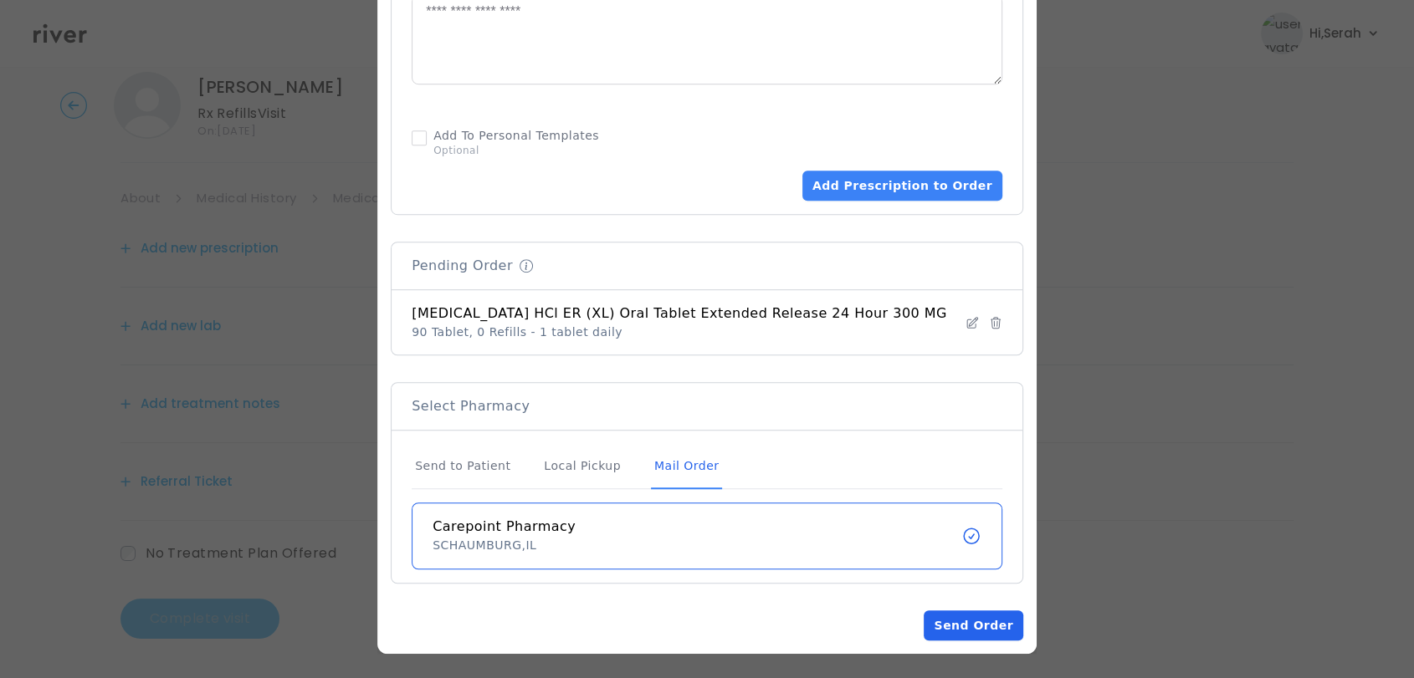
click at [924, 633] on button "Send Order" at bounding box center [972, 626] width 99 height 30
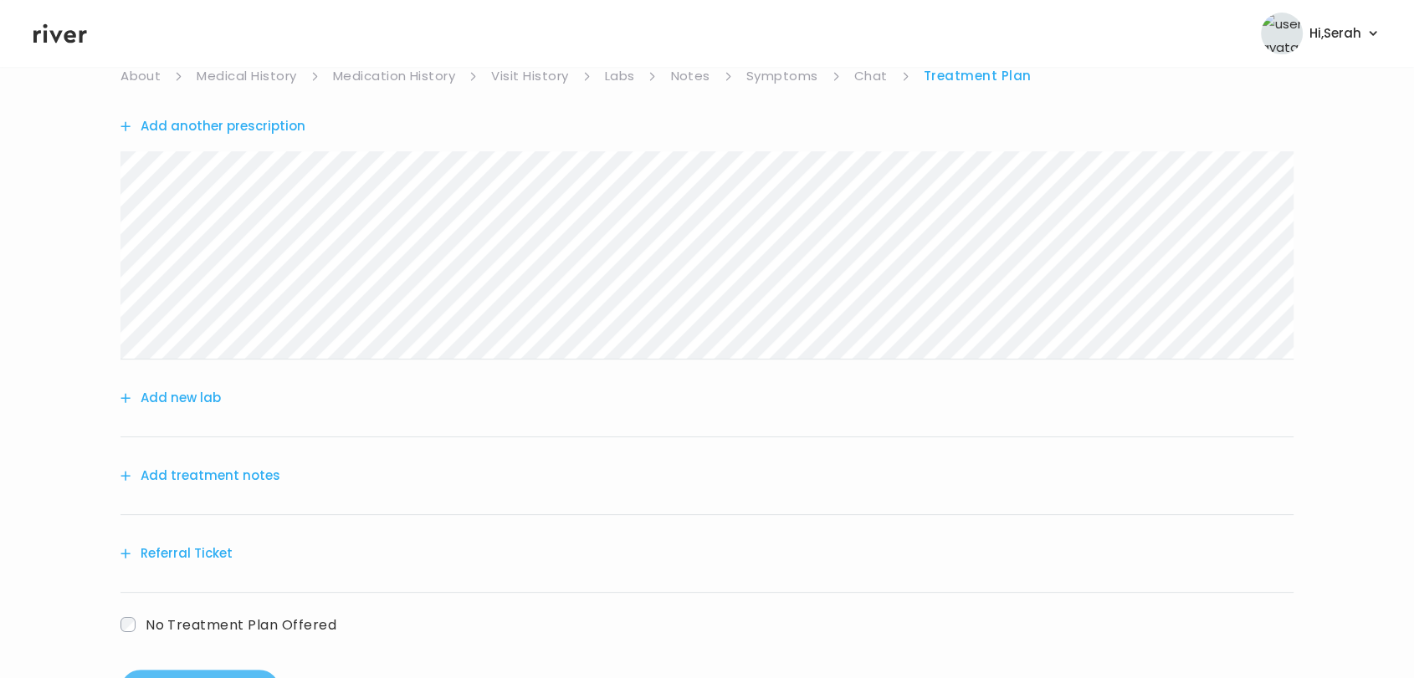
scroll to position [158, 0]
click at [212, 477] on button "Add treatment notes" at bounding box center [200, 474] width 160 height 23
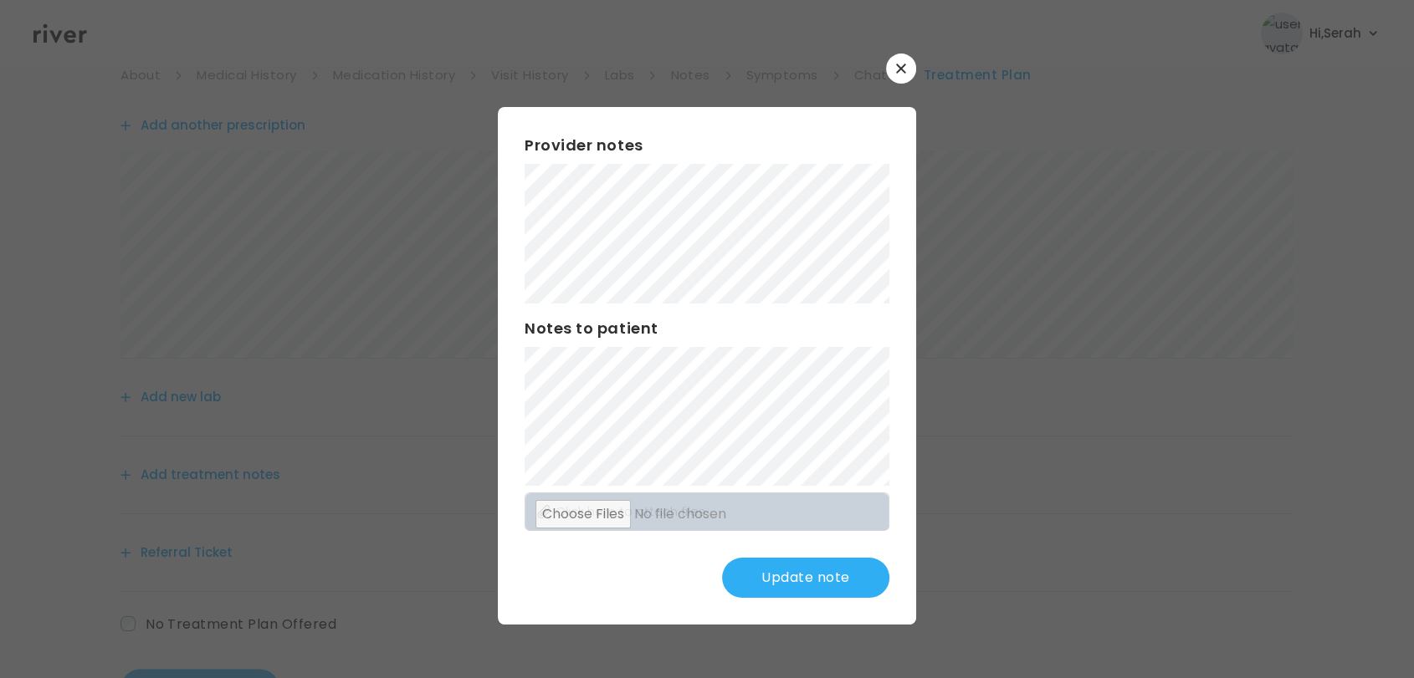
click at [759, 574] on button "Update note" at bounding box center [805, 578] width 167 height 40
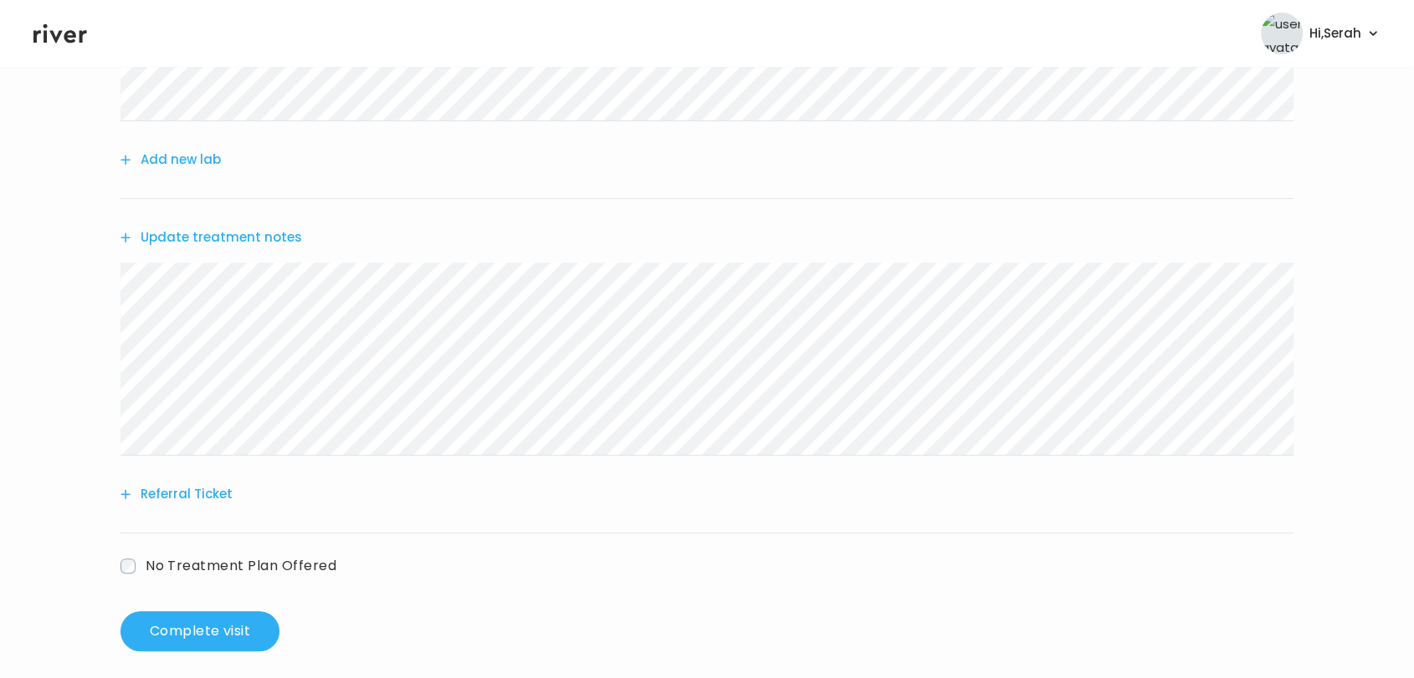
scroll to position [396, 0]
click at [225, 626] on button "Complete visit" at bounding box center [199, 631] width 159 height 40
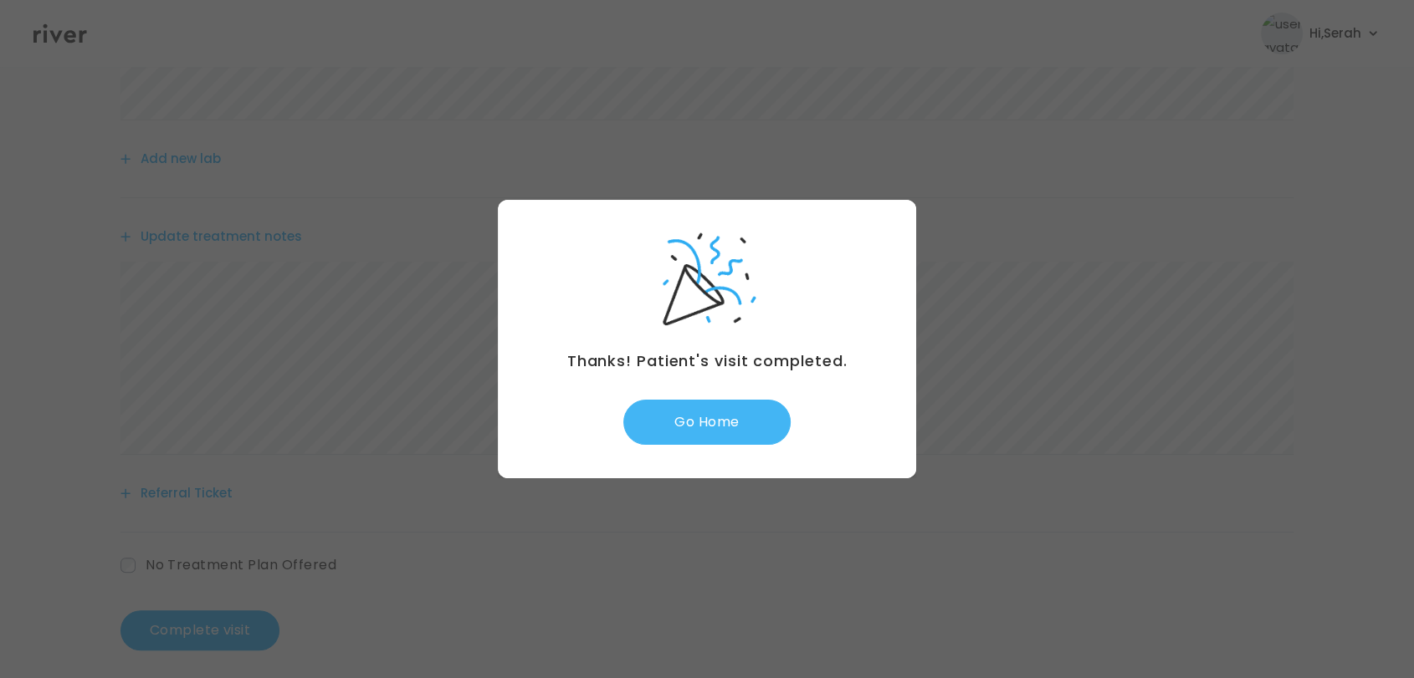
click at [684, 420] on button "Go Home" at bounding box center [706, 422] width 167 height 45
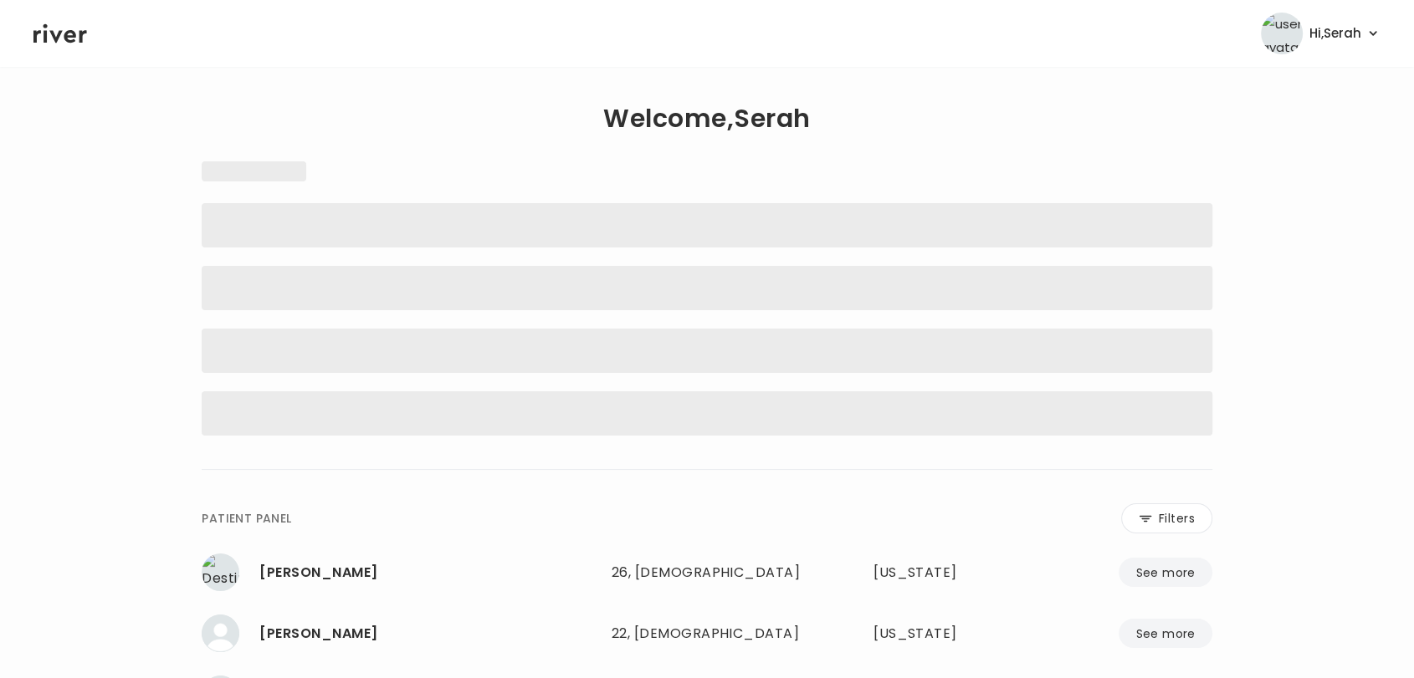
click at [469, 150] on div "**********" at bounding box center [707, 536] width 1010 height 812
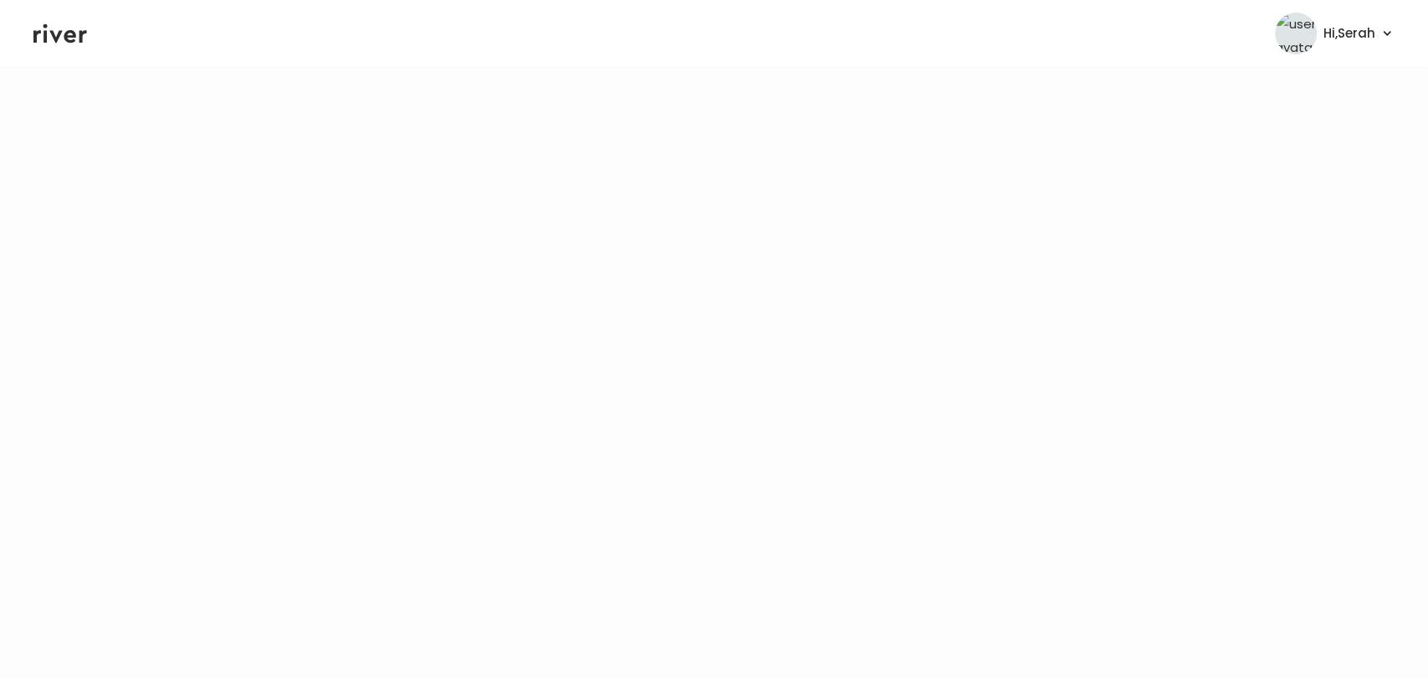
click at [63, 31] on icon at bounding box center [60, 33] width 54 height 25
